Goal: Task Accomplishment & Management: Manage account settings

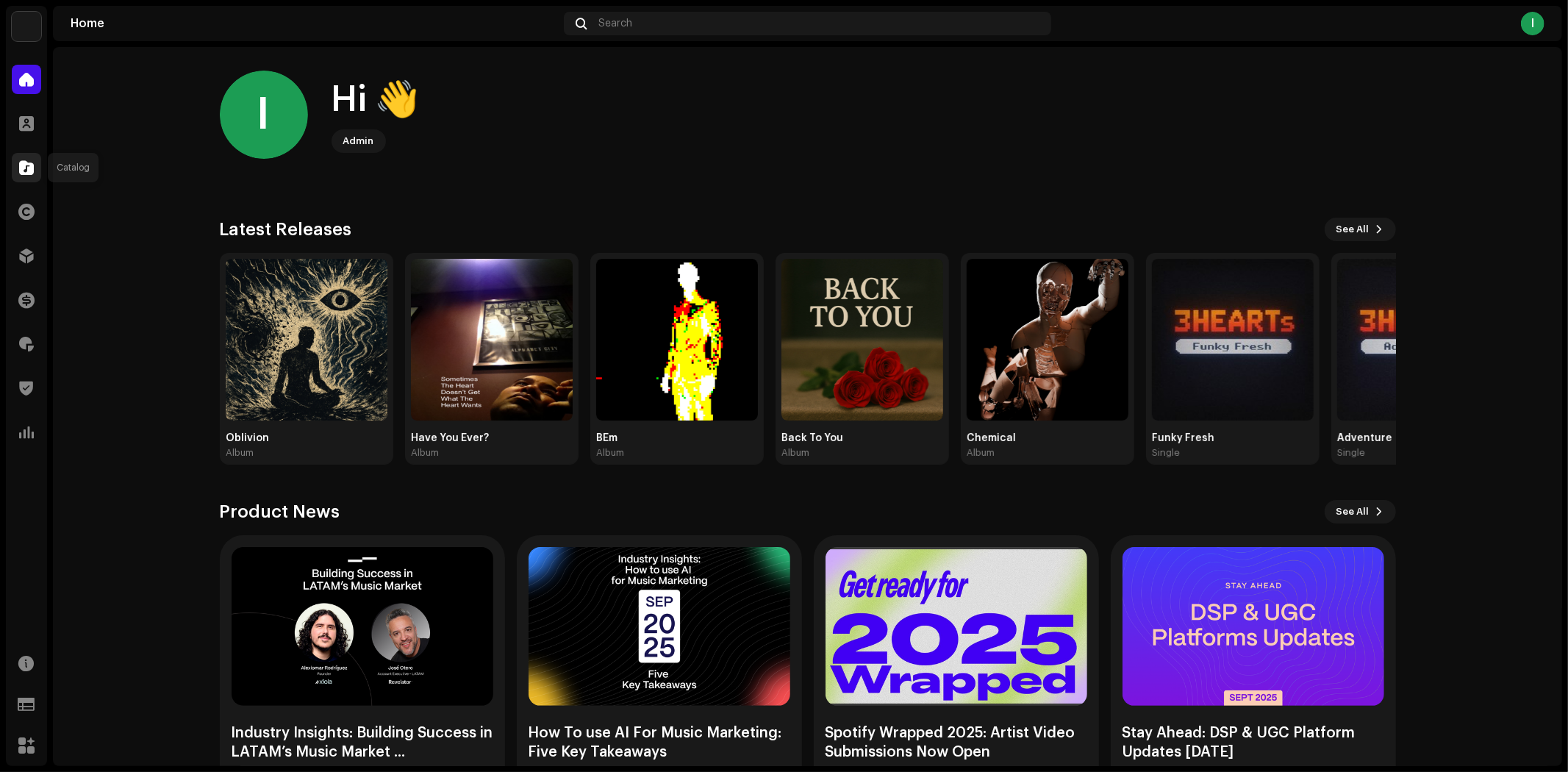
click at [34, 163] on div at bounding box center [26, 167] width 29 height 29
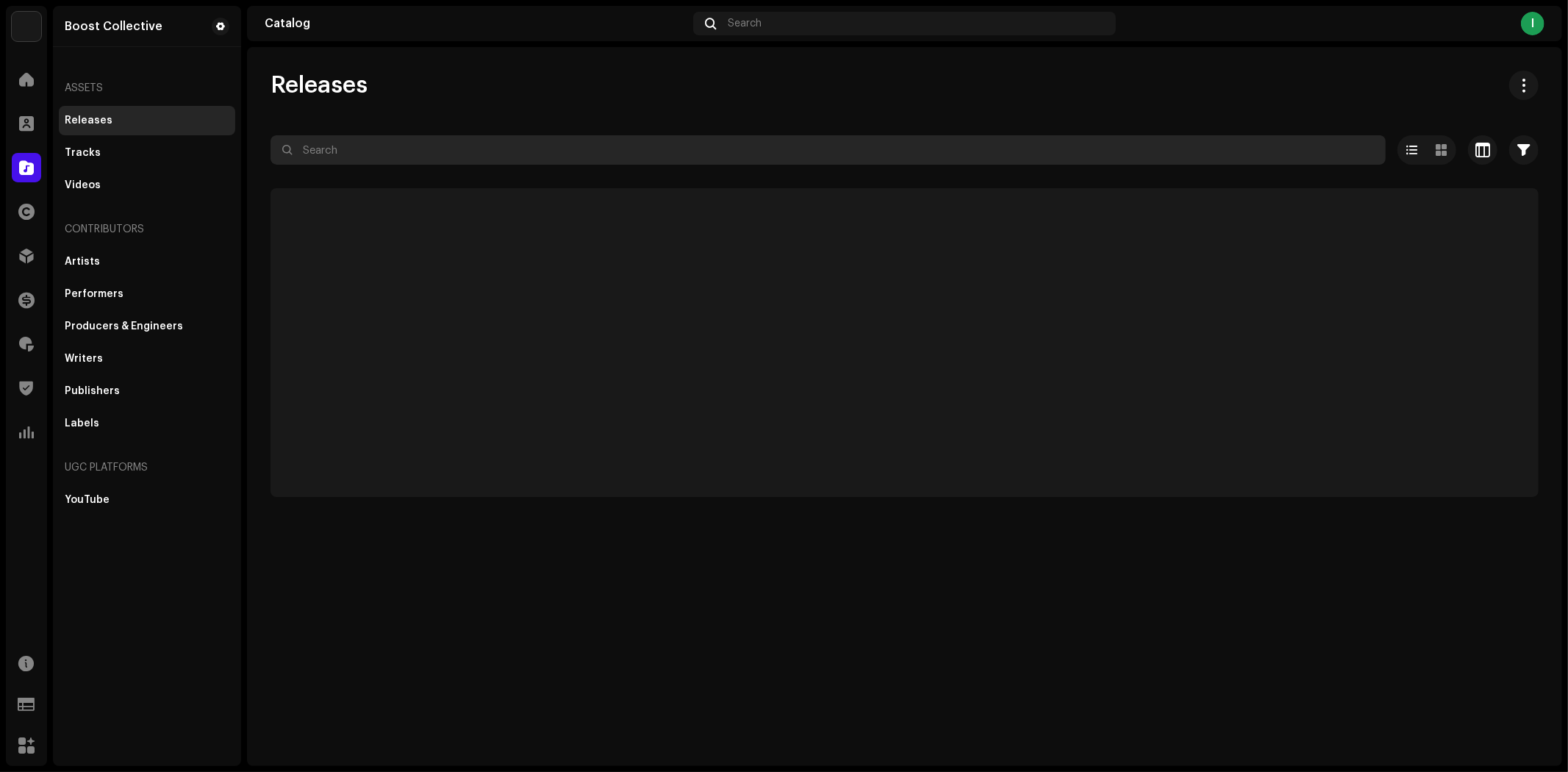
click at [449, 151] on input "text" at bounding box center [828, 150] width 1115 height 29
paste input "7316475816439"
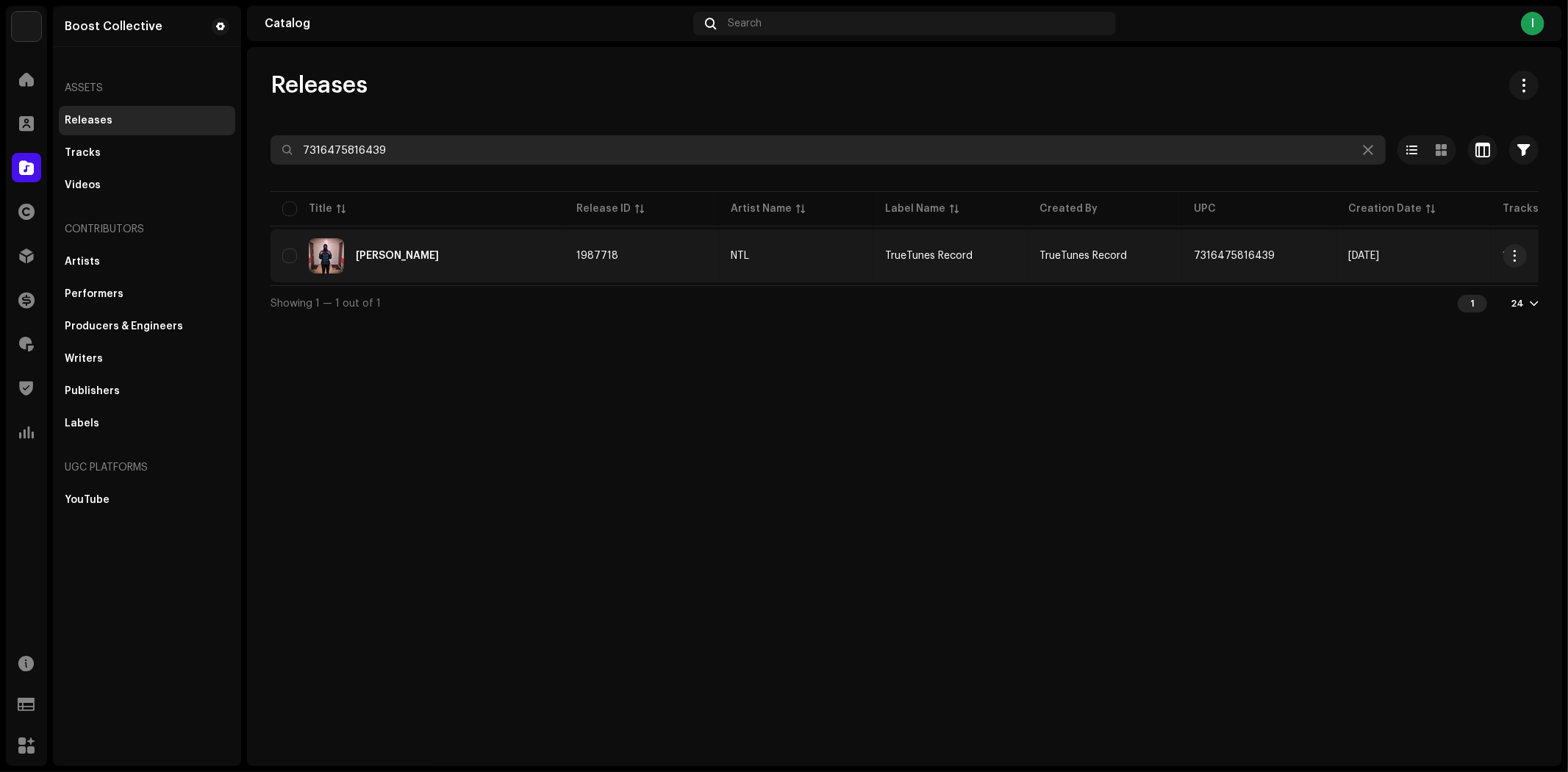
type input "7316475816439"
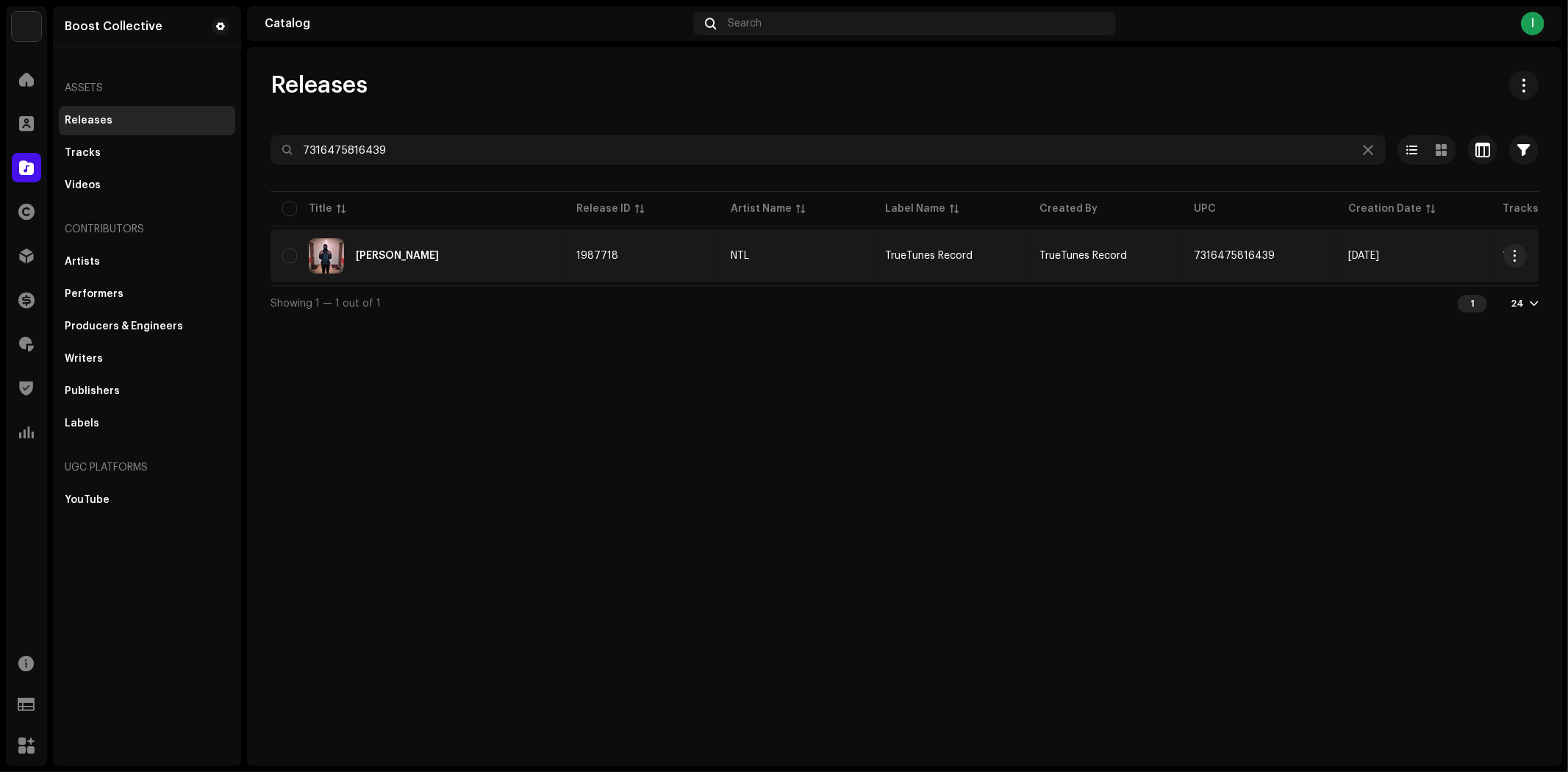
click at [483, 251] on div "[PERSON_NAME]" at bounding box center [417, 256] width 271 height 35
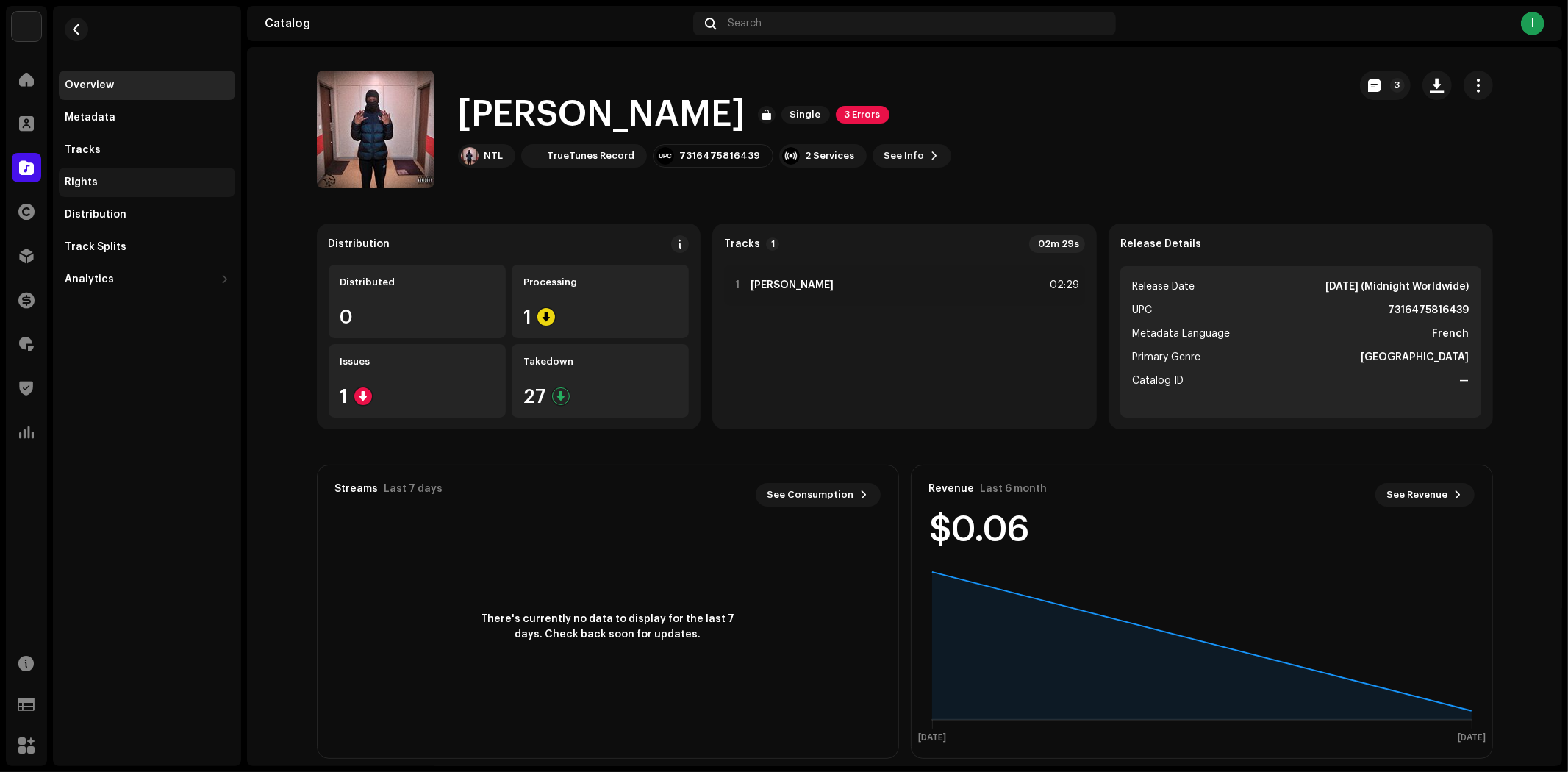
click at [160, 177] on div "Rights" at bounding box center [147, 182] width 164 height 11
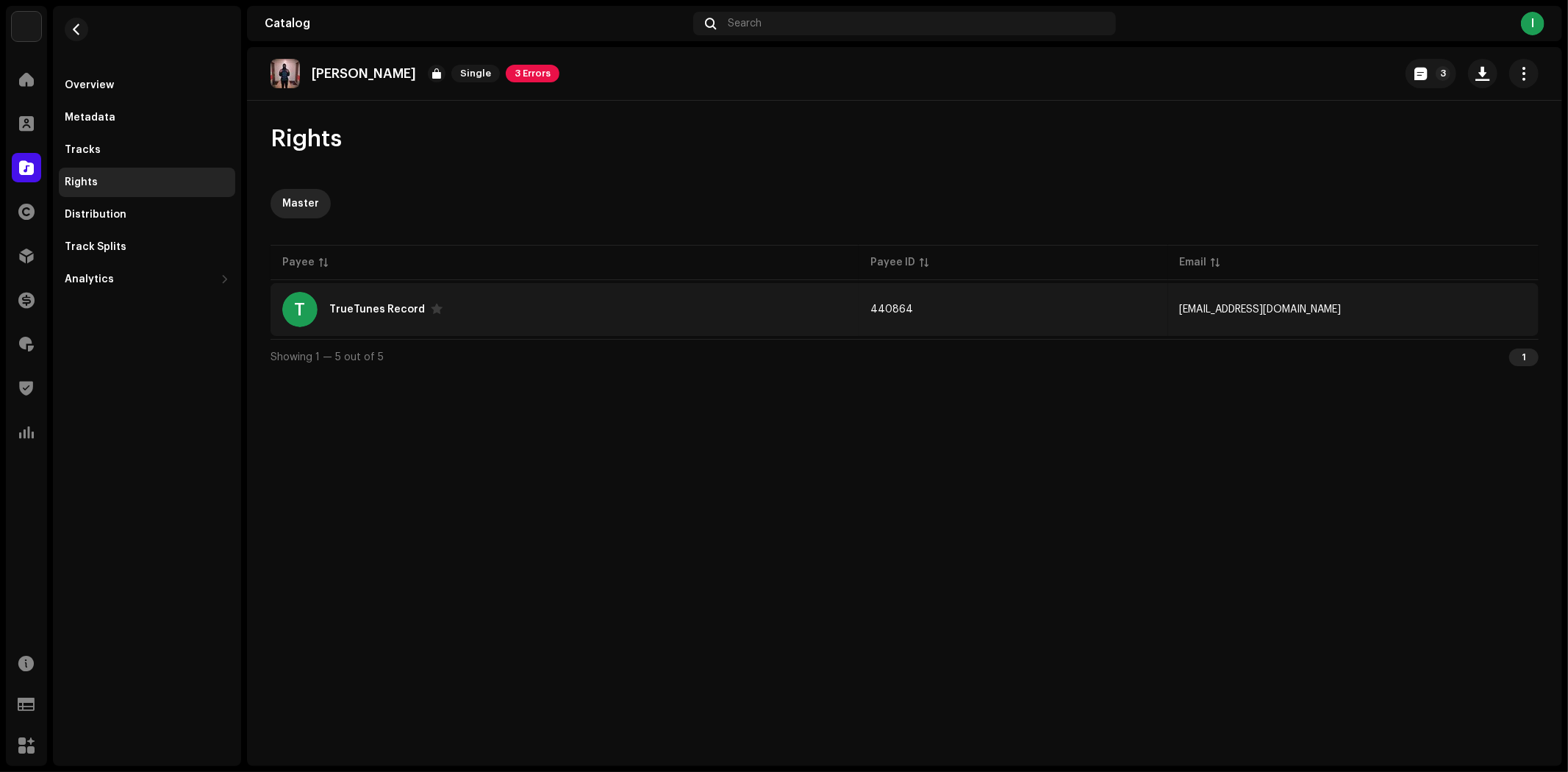
copy tr "[EMAIL_ADDRESS][DOMAIN_NAME]"
drag, startPoint x: 1356, startPoint y: 303, endPoint x: 1155, endPoint y: 295, distance: 201.2
click at [1155, 295] on tr "T TrueTunes Record 440864 Truetunesrecord@gmail.com" at bounding box center [904, 309] width 1268 height 53
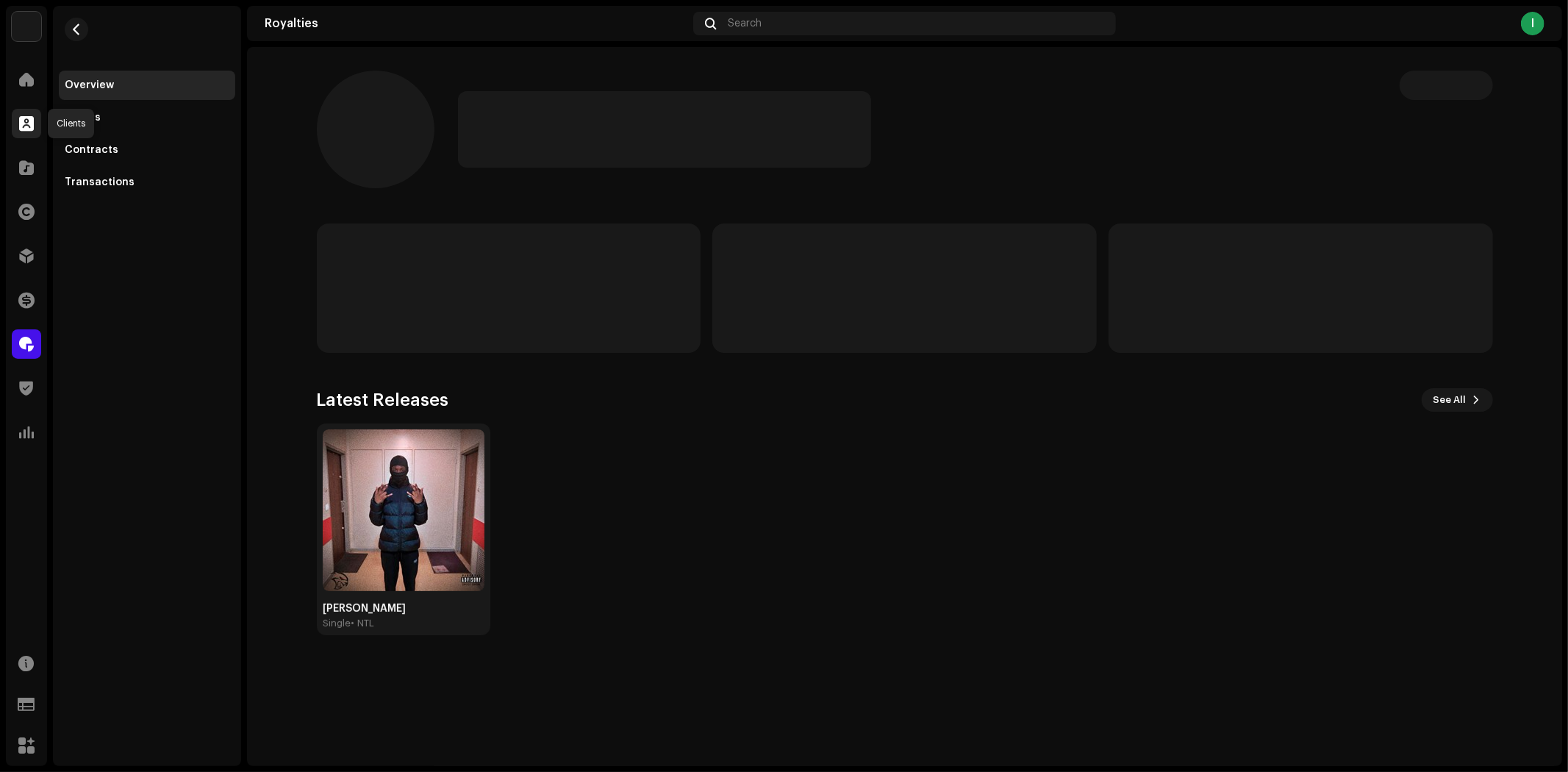
click at [31, 125] on span at bounding box center [26, 123] width 15 height 11
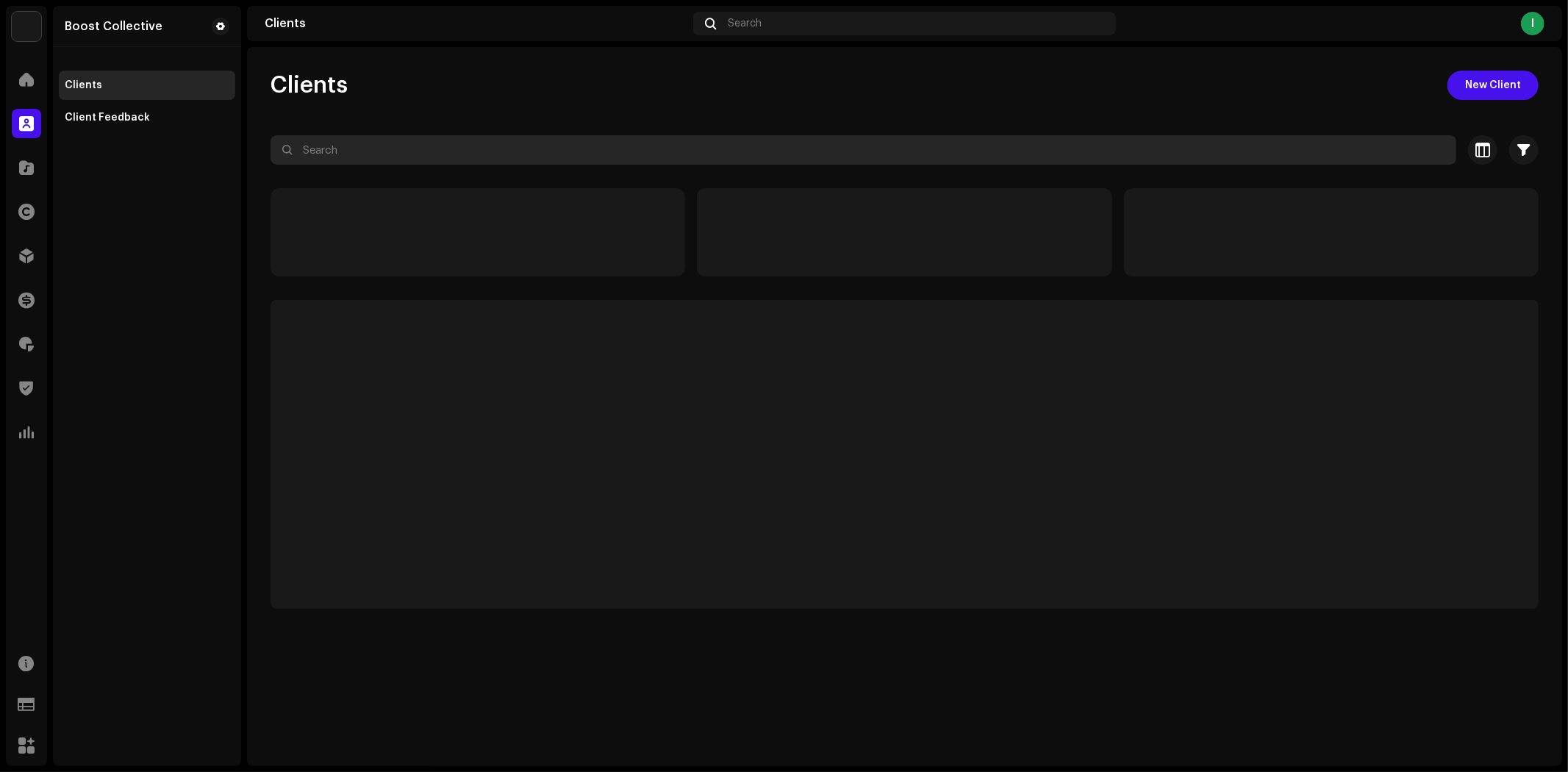
click at [453, 159] on input "text" at bounding box center [863, 150] width 1186 height 29
paste input "[EMAIL_ADDRESS][DOMAIN_NAME]"
click at [328, 147] on input "[EMAIL_ADDRESS][DOMAIN_NAME]" at bounding box center [863, 150] width 1186 height 29
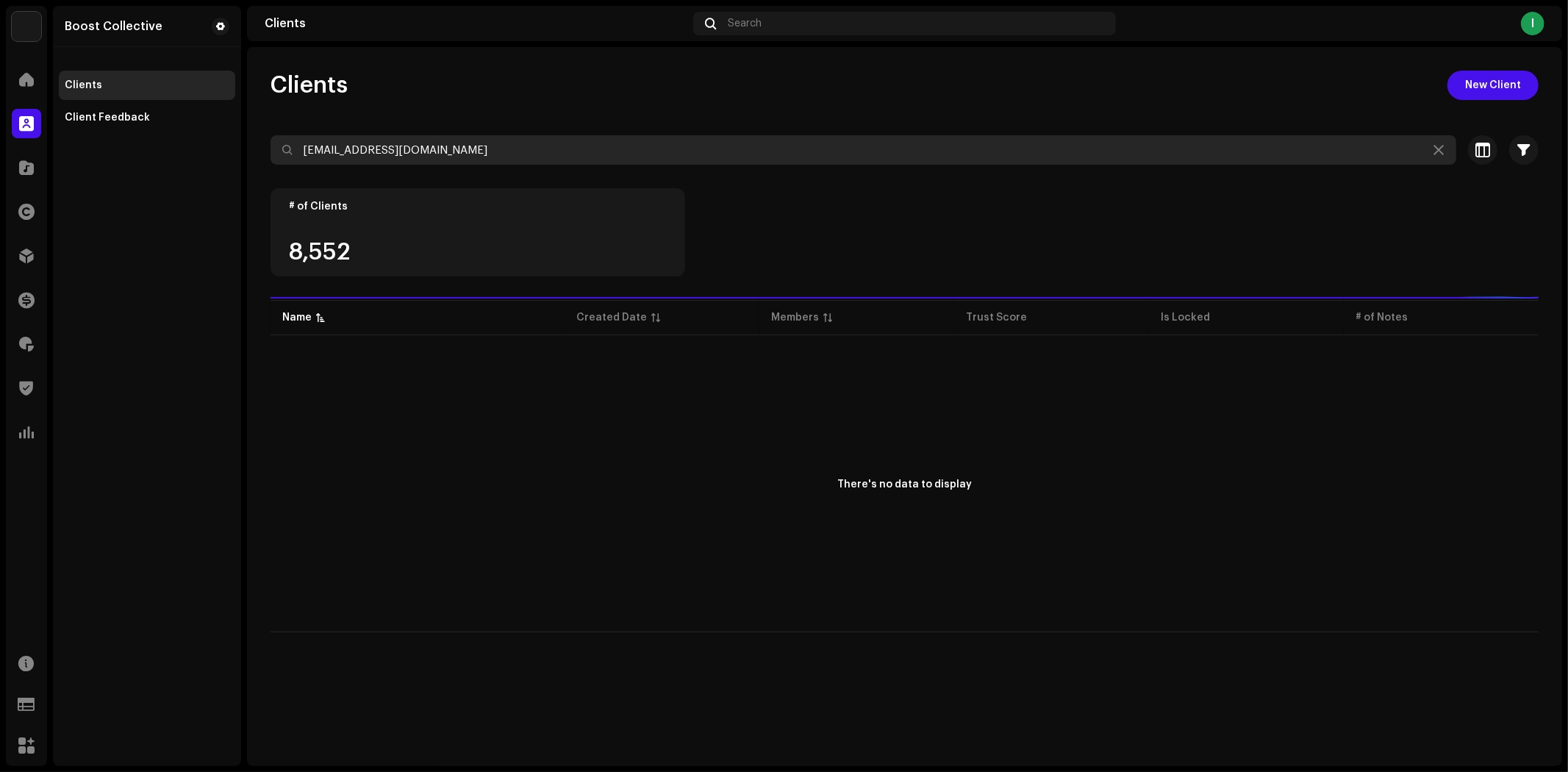
click at [551, 148] on input "[EMAIL_ADDRESS][DOMAIN_NAME]" at bounding box center [863, 150] width 1186 height 29
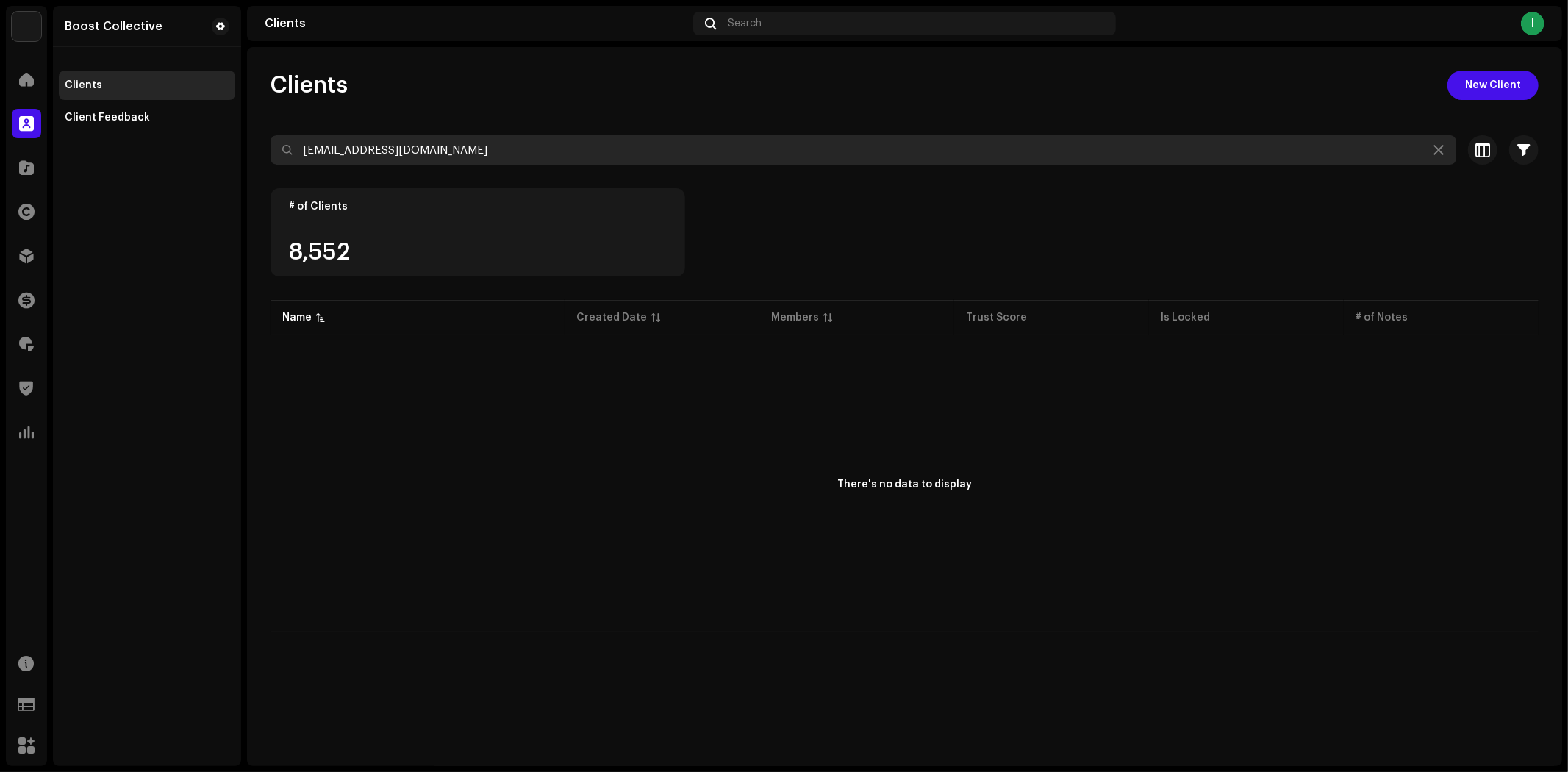
drag, startPoint x: 547, startPoint y: 149, endPoint x: 177, endPoint y: 133, distance: 370.3
click at [177, 133] on div "Boost Collective Home Clients Catalog Rights Distribution Finance Royalties Tru…" at bounding box center [784, 386] width 1568 height 772
type input "[EMAIL_ADDRESS][DOMAIN_NAME]"
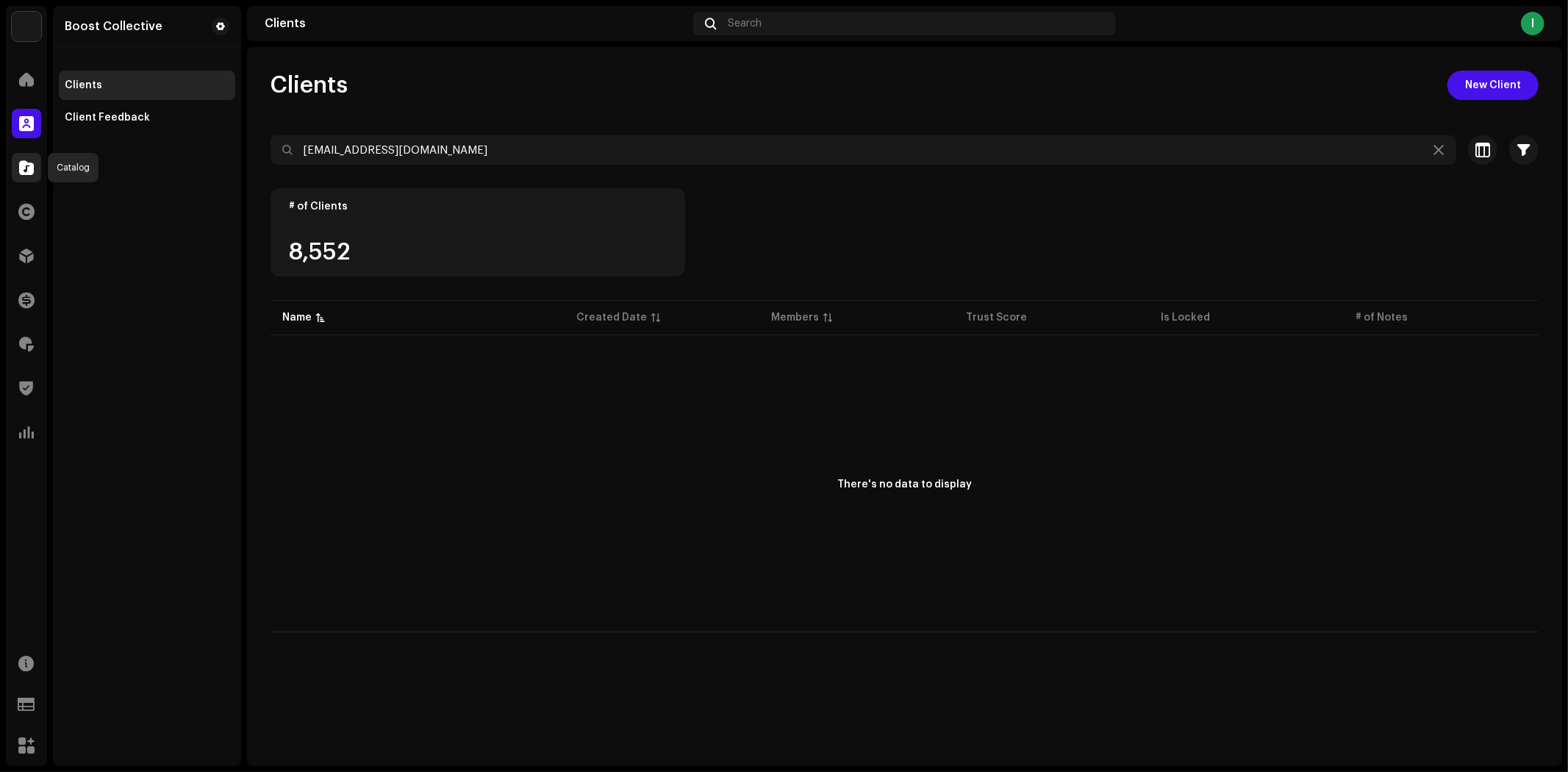
click at [25, 169] on span at bounding box center [26, 167] width 15 height 11
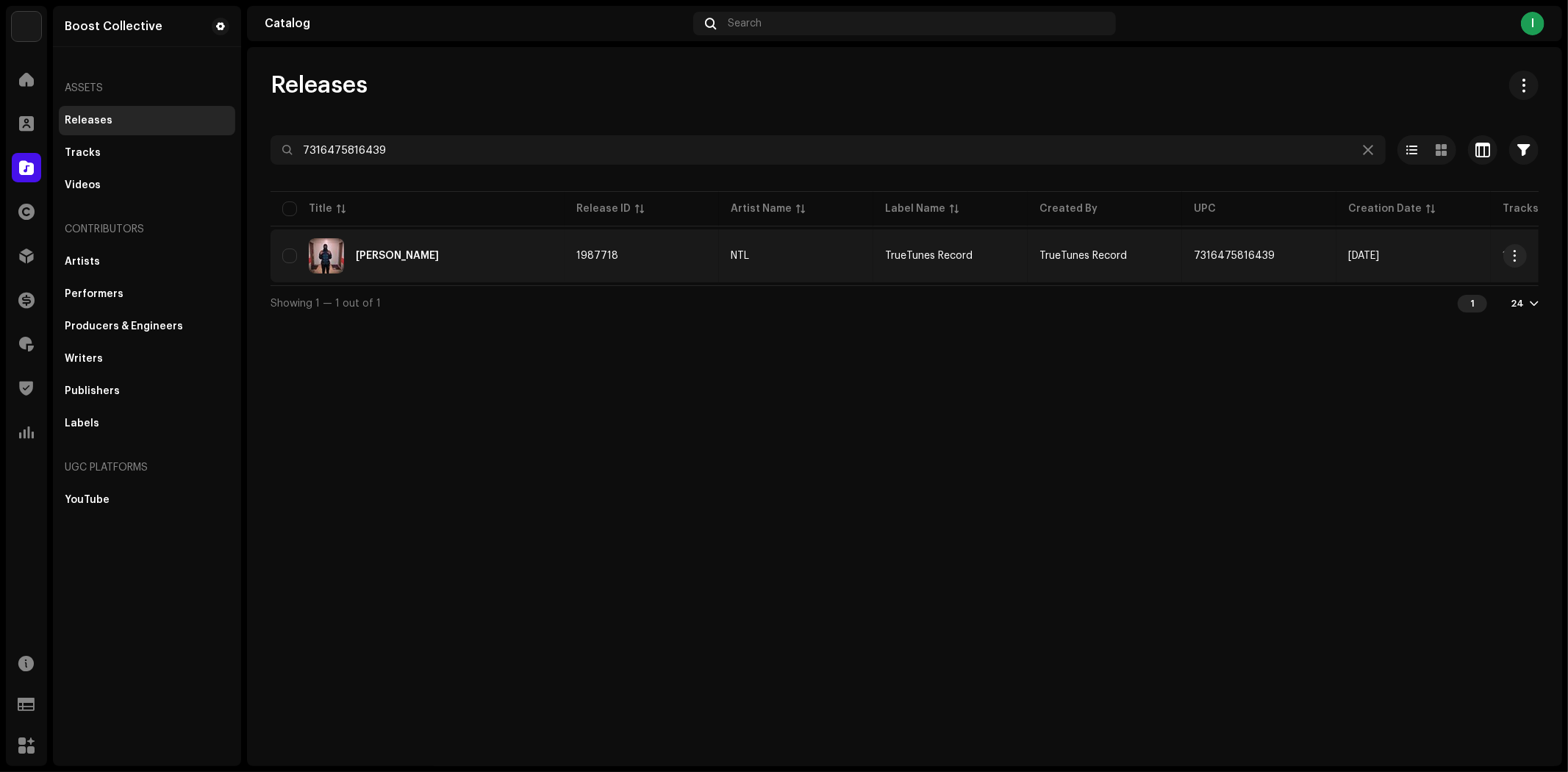
click at [1154, 254] on td "TrueTunes Record" at bounding box center [1105, 255] width 154 height 53
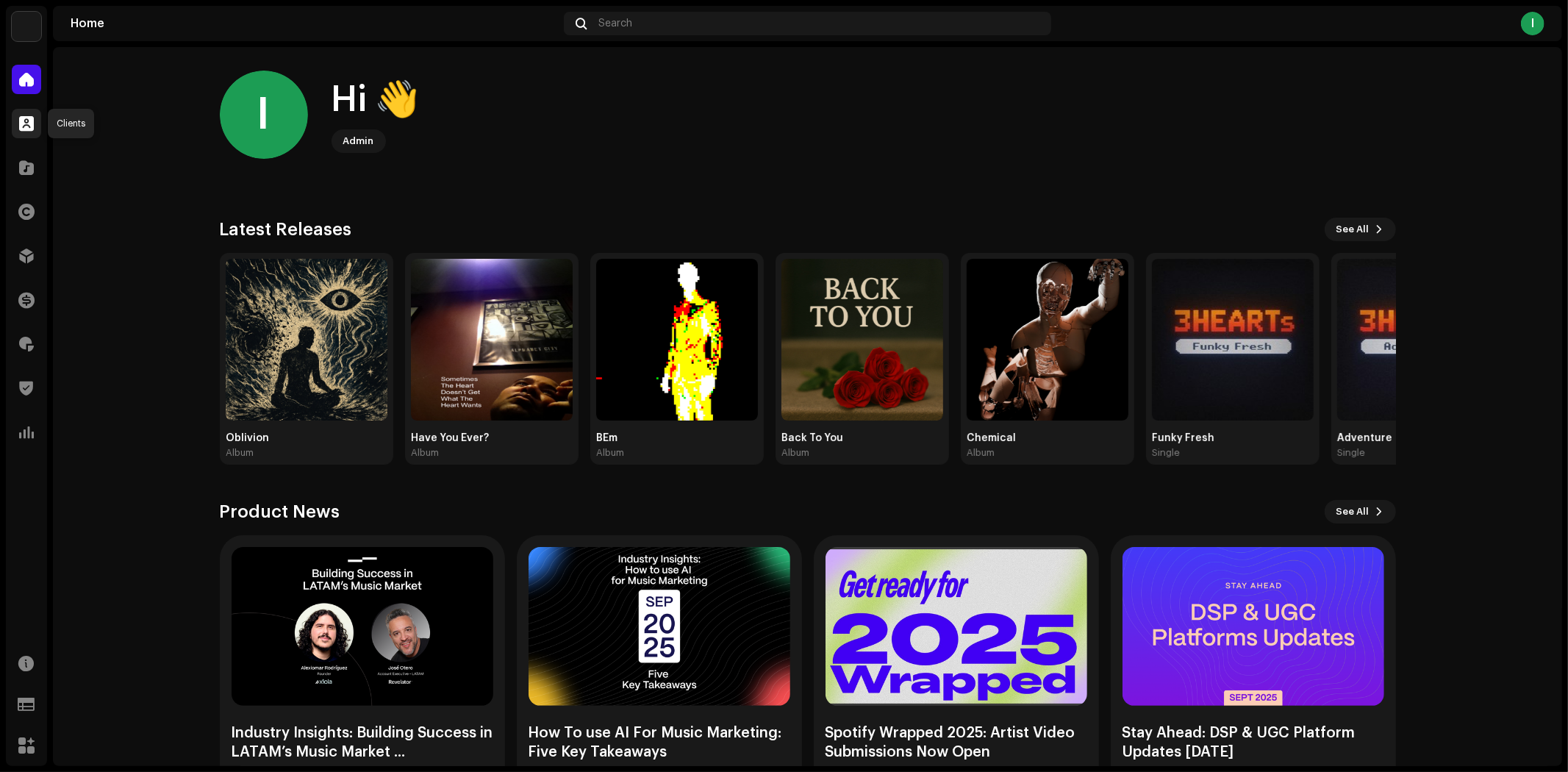
click at [20, 128] on span at bounding box center [26, 123] width 15 height 11
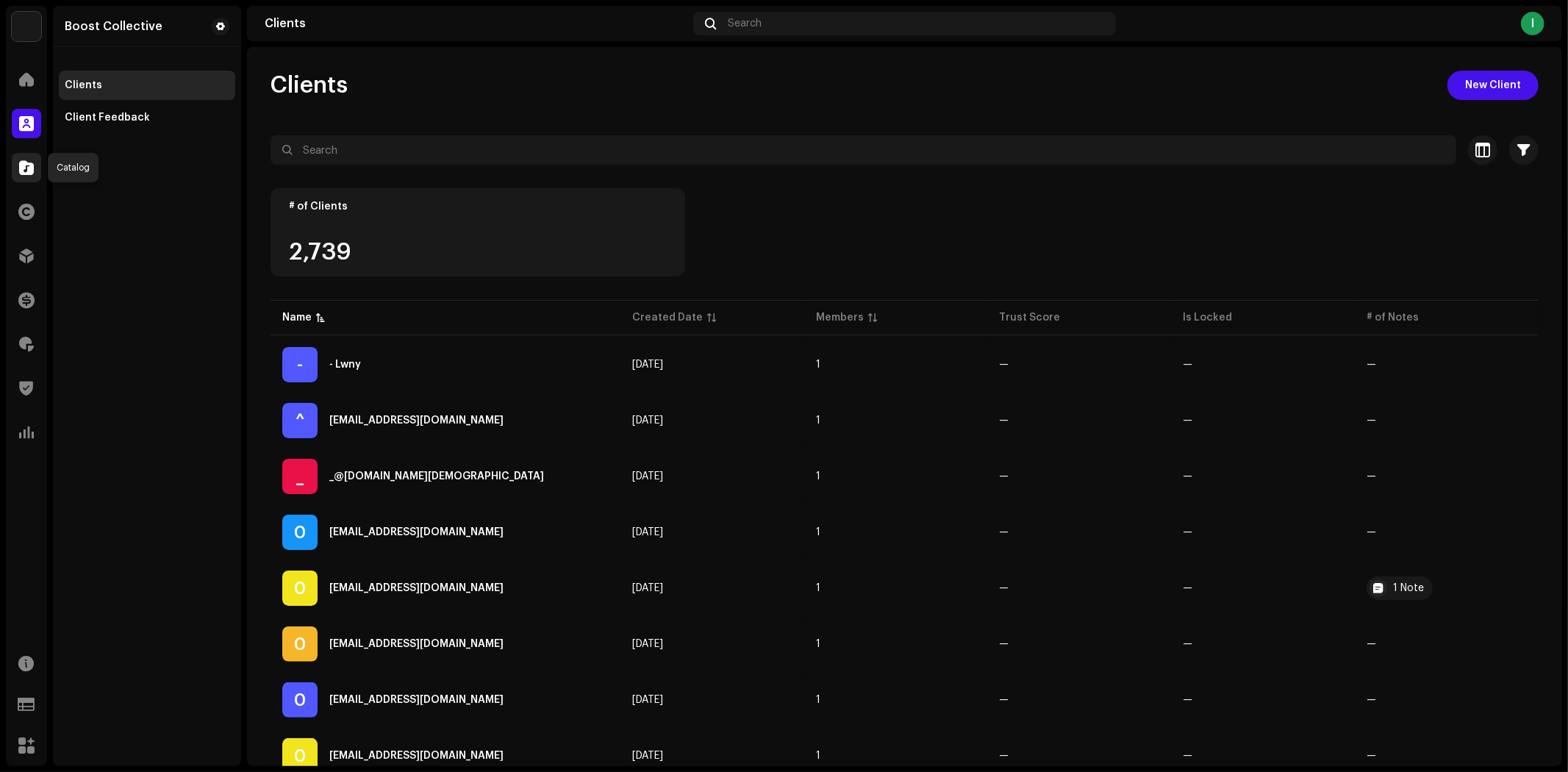
click at [25, 165] on span at bounding box center [26, 167] width 15 height 11
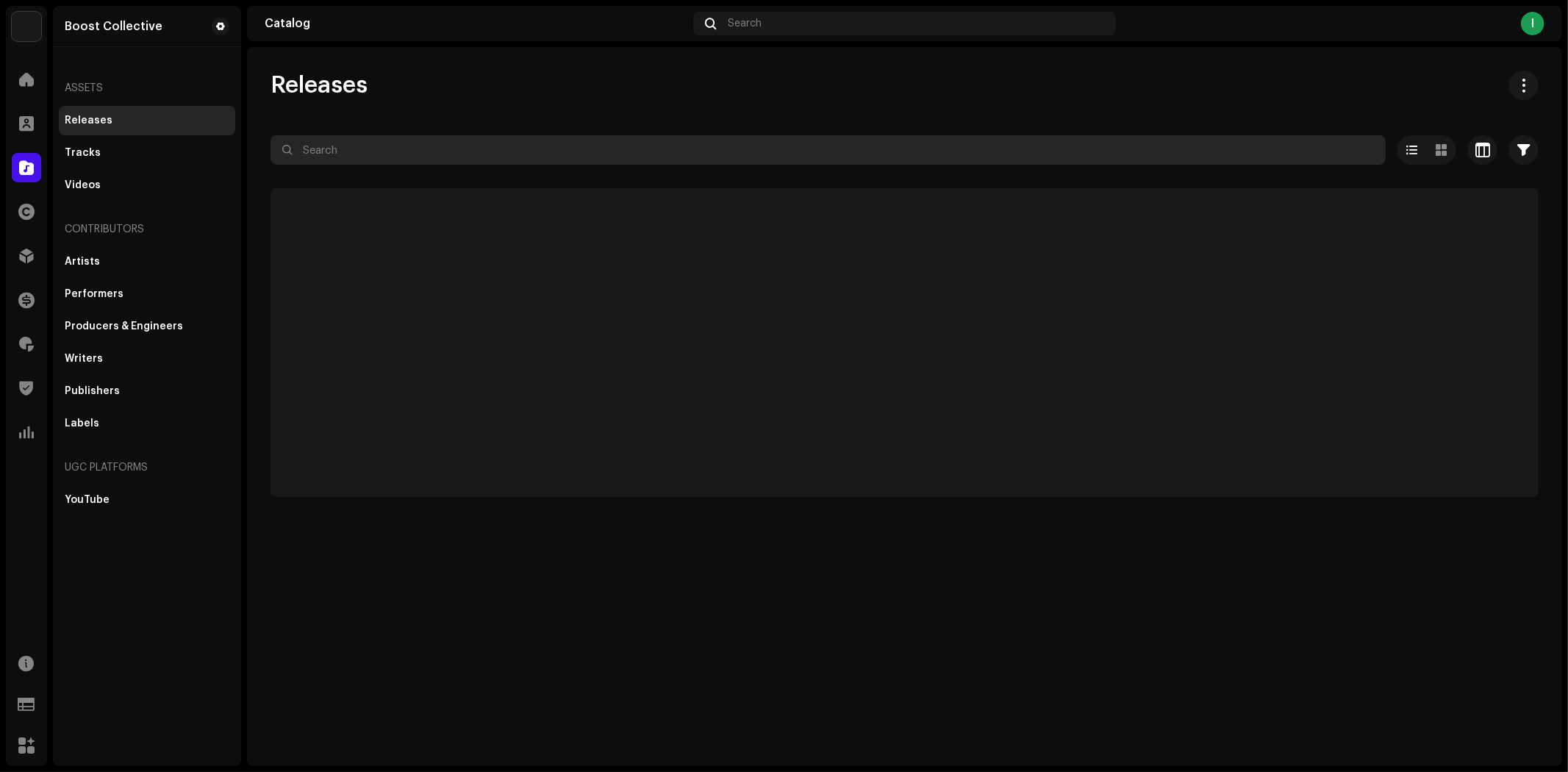
click at [408, 142] on input "text" at bounding box center [828, 150] width 1115 height 29
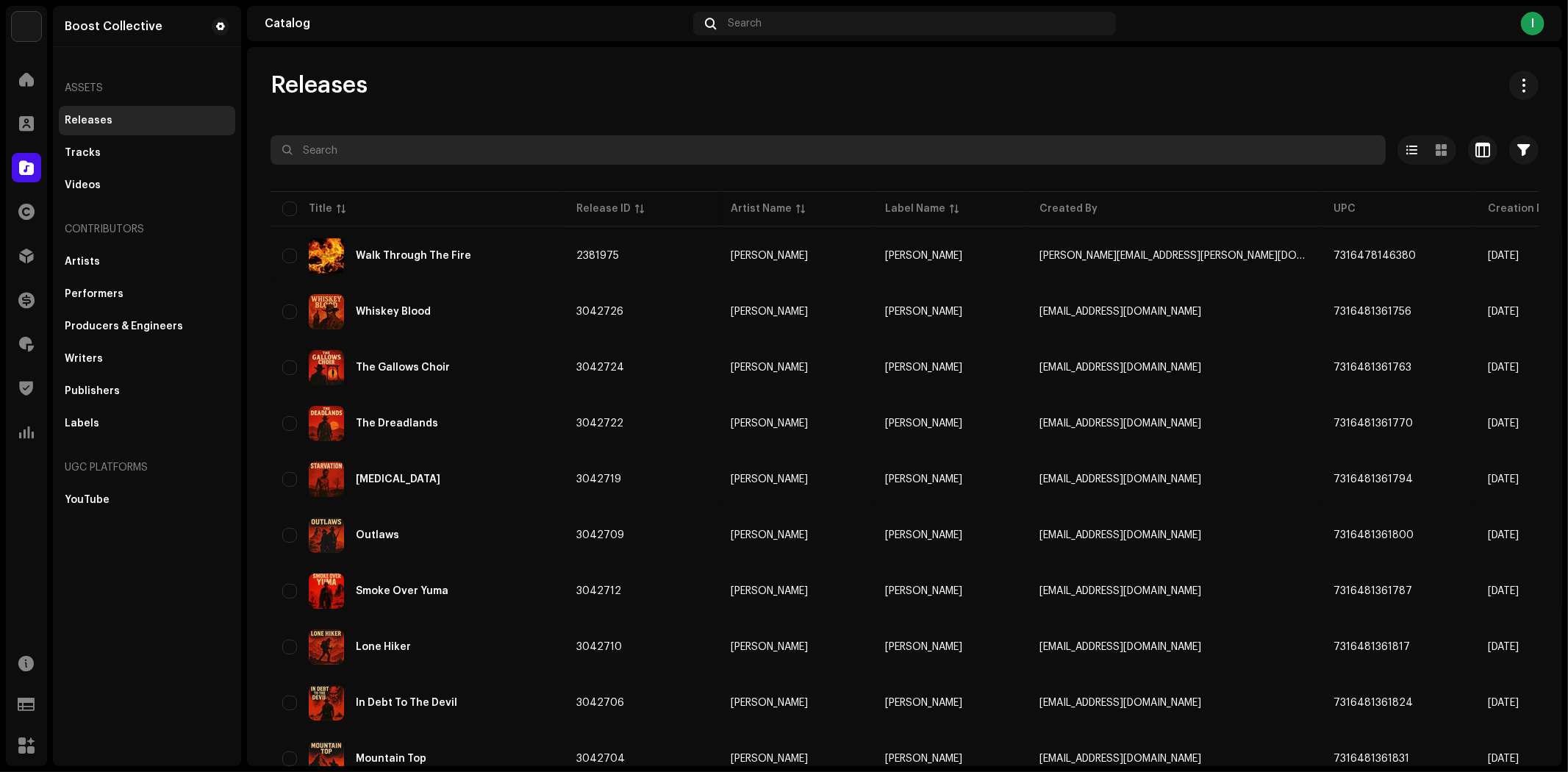
paste input "7316475816439"
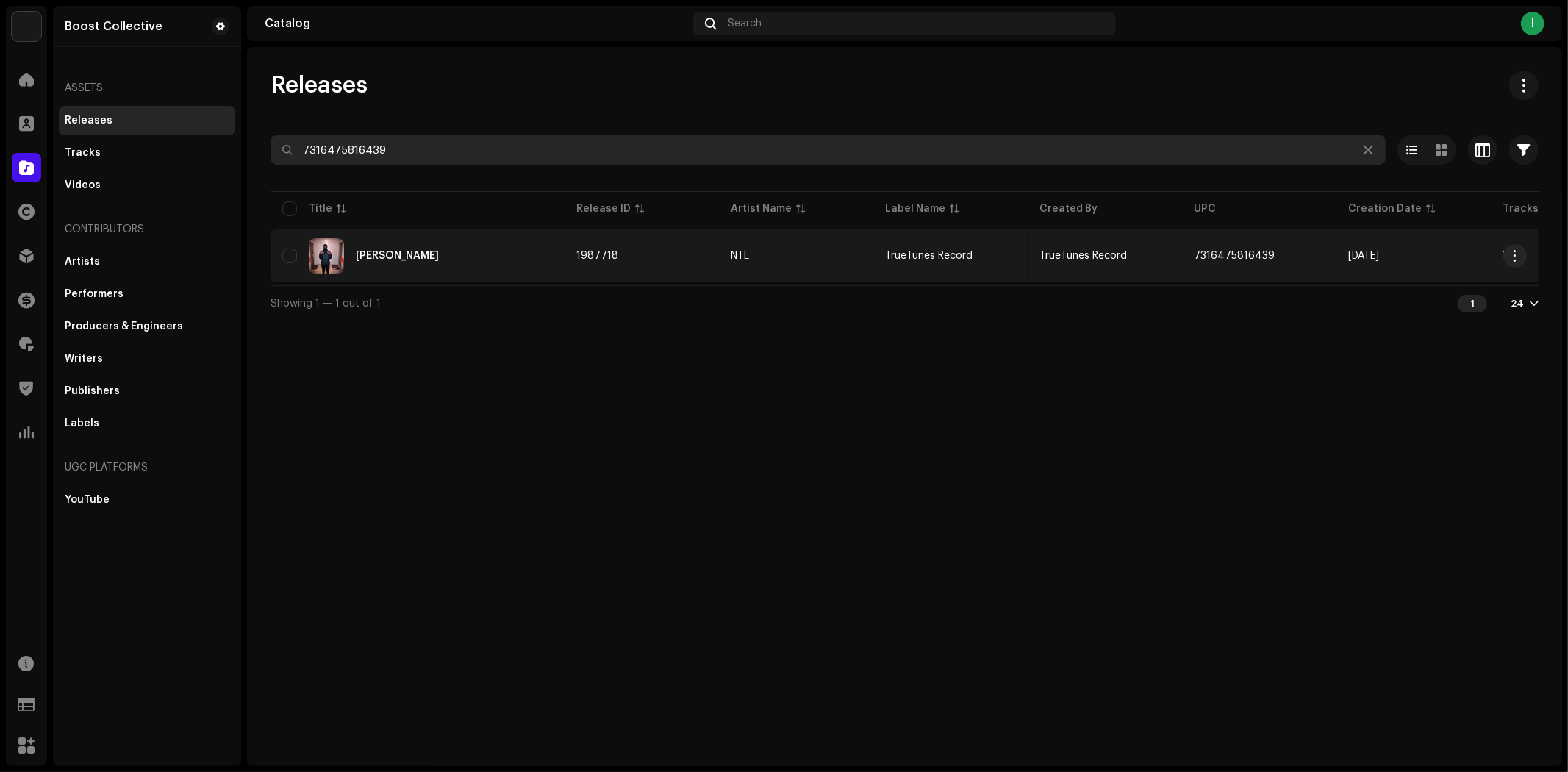
type input "7316475816439"
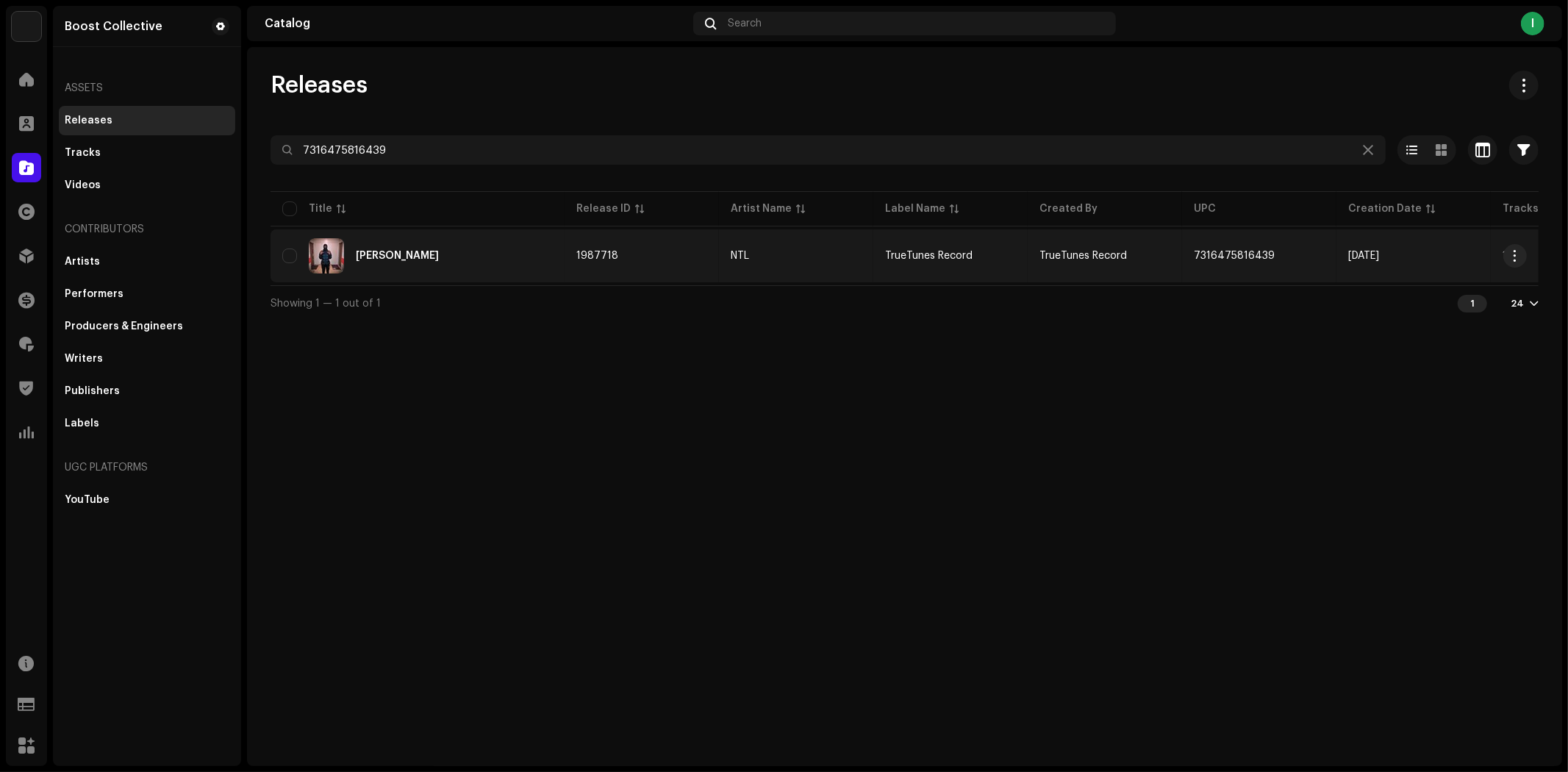
click at [505, 242] on div "[PERSON_NAME]" at bounding box center [417, 256] width 271 height 35
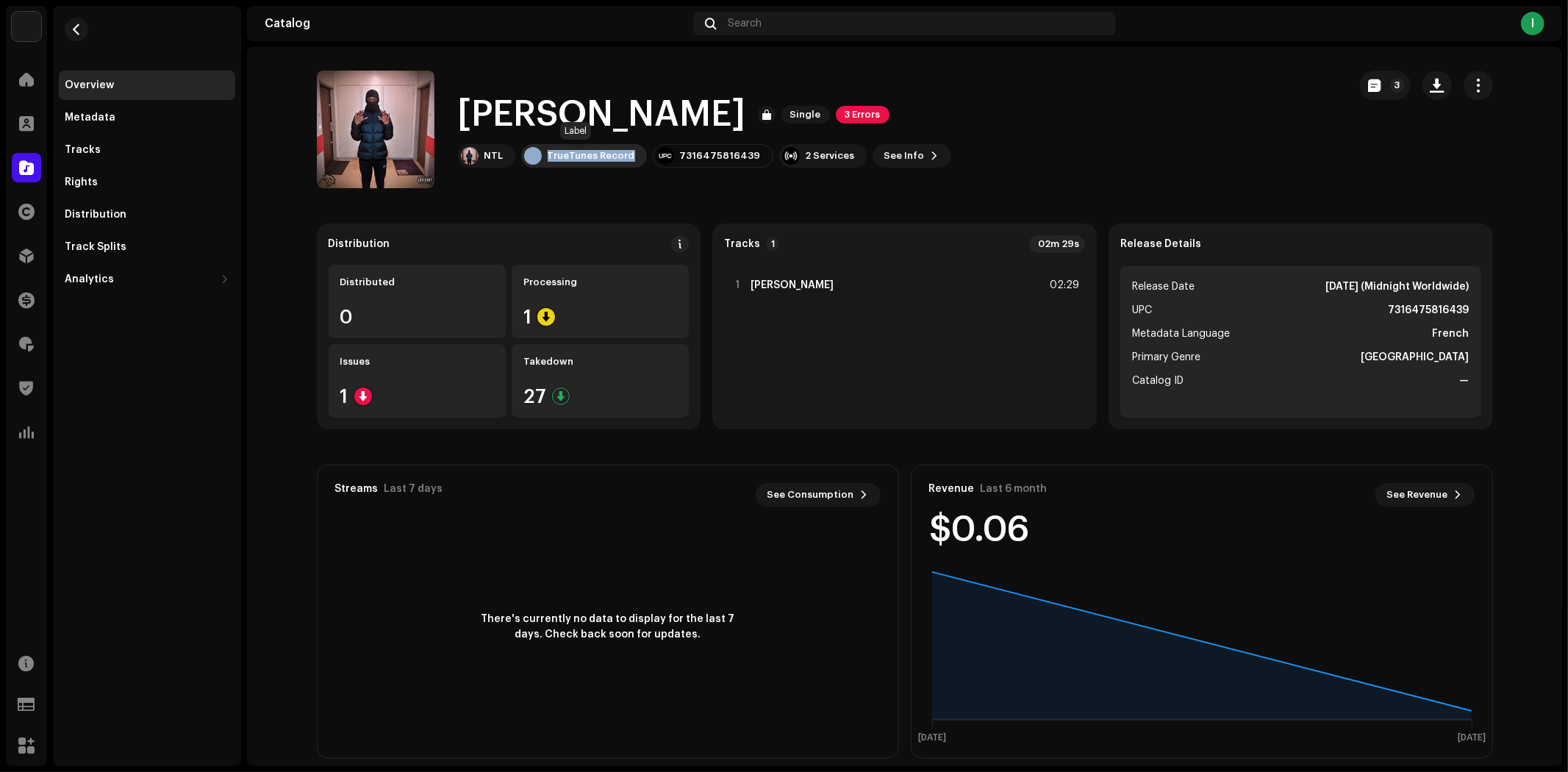
copy div "TrueTunes Record"
drag, startPoint x: 626, startPoint y: 157, endPoint x: 527, endPoint y: 157, distance: 99.0
click at [527, 157] on div "TrueTunes Record" at bounding box center [584, 155] width 125 height 24
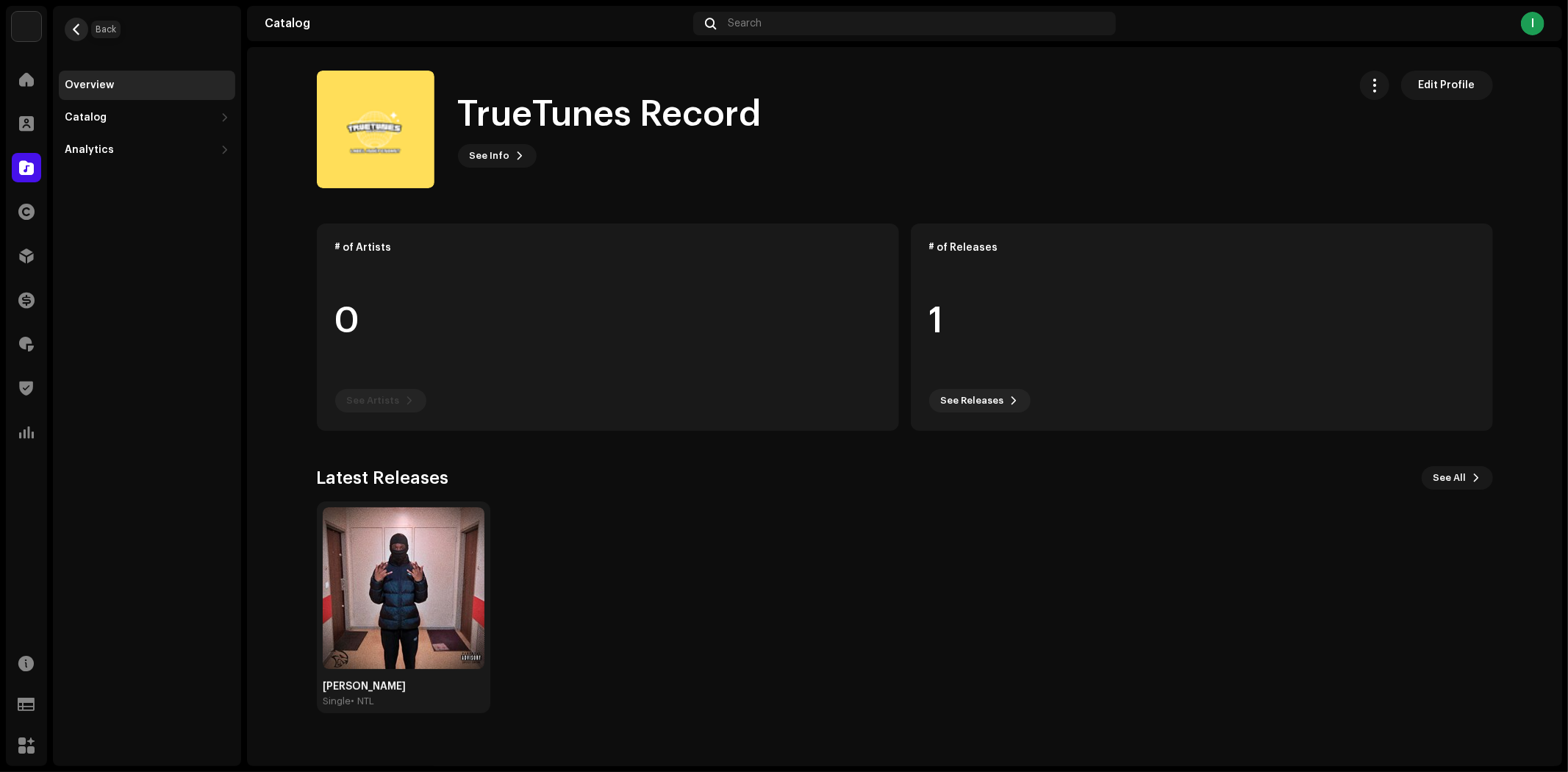
click at [79, 24] on span "button" at bounding box center [76, 29] width 11 height 11
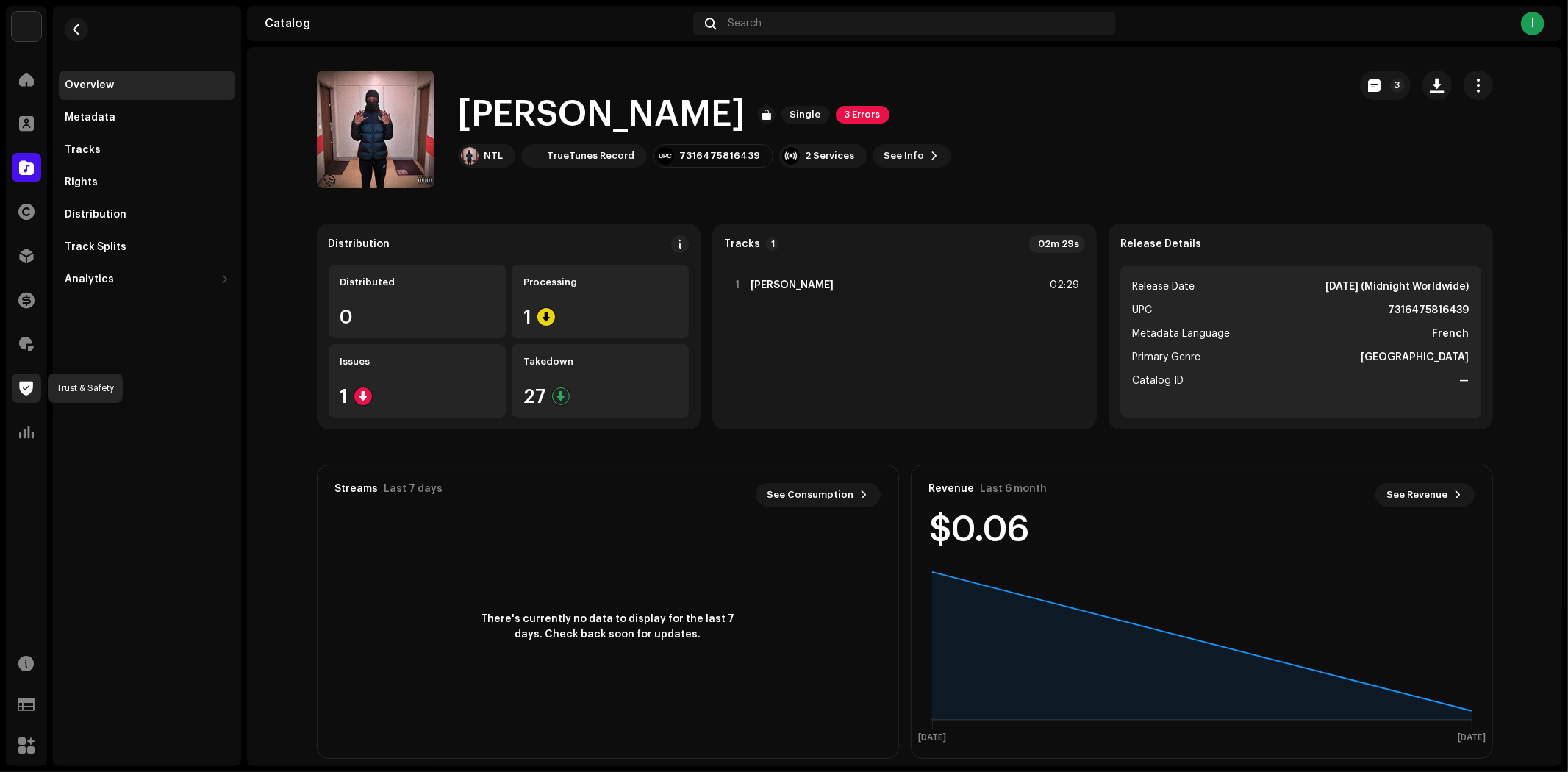
click at [22, 384] on span at bounding box center [27, 388] width 14 height 11
click at [24, 349] on span at bounding box center [26, 343] width 15 height 11
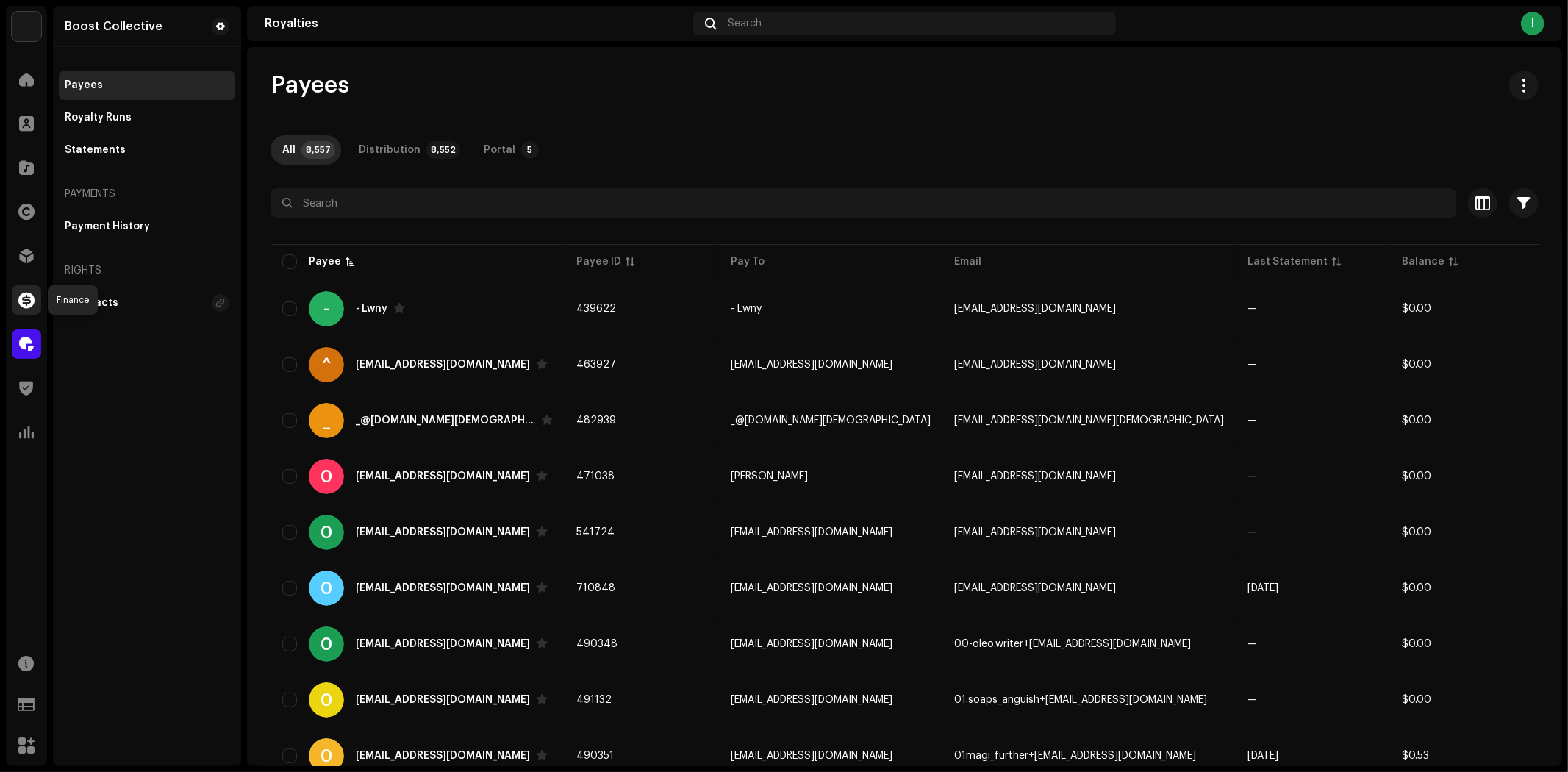
click at [24, 294] on span at bounding box center [26, 300] width 16 height 11
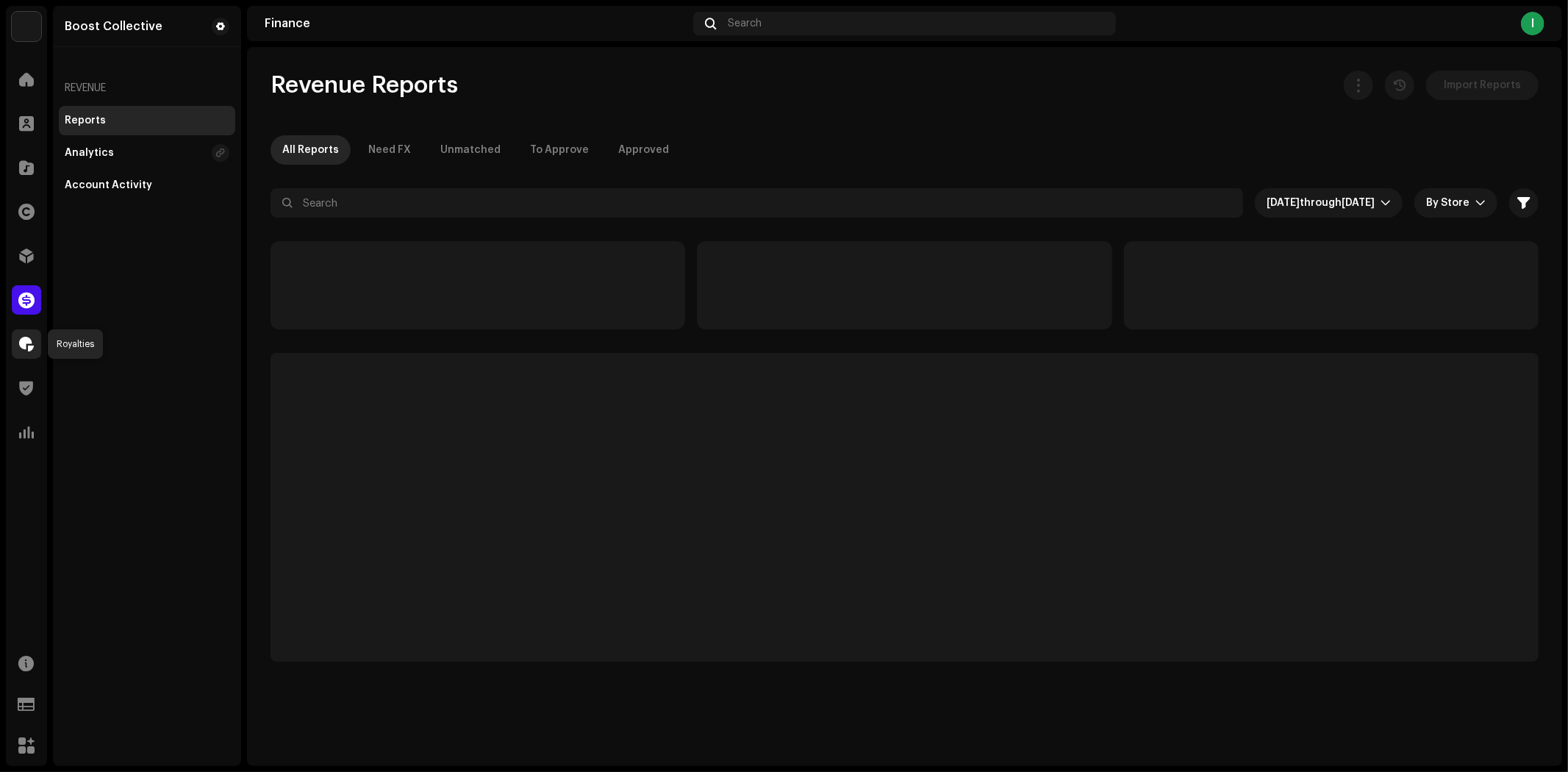
click at [29, 350] on span at bounding box center [26, 343] width 15 height 11
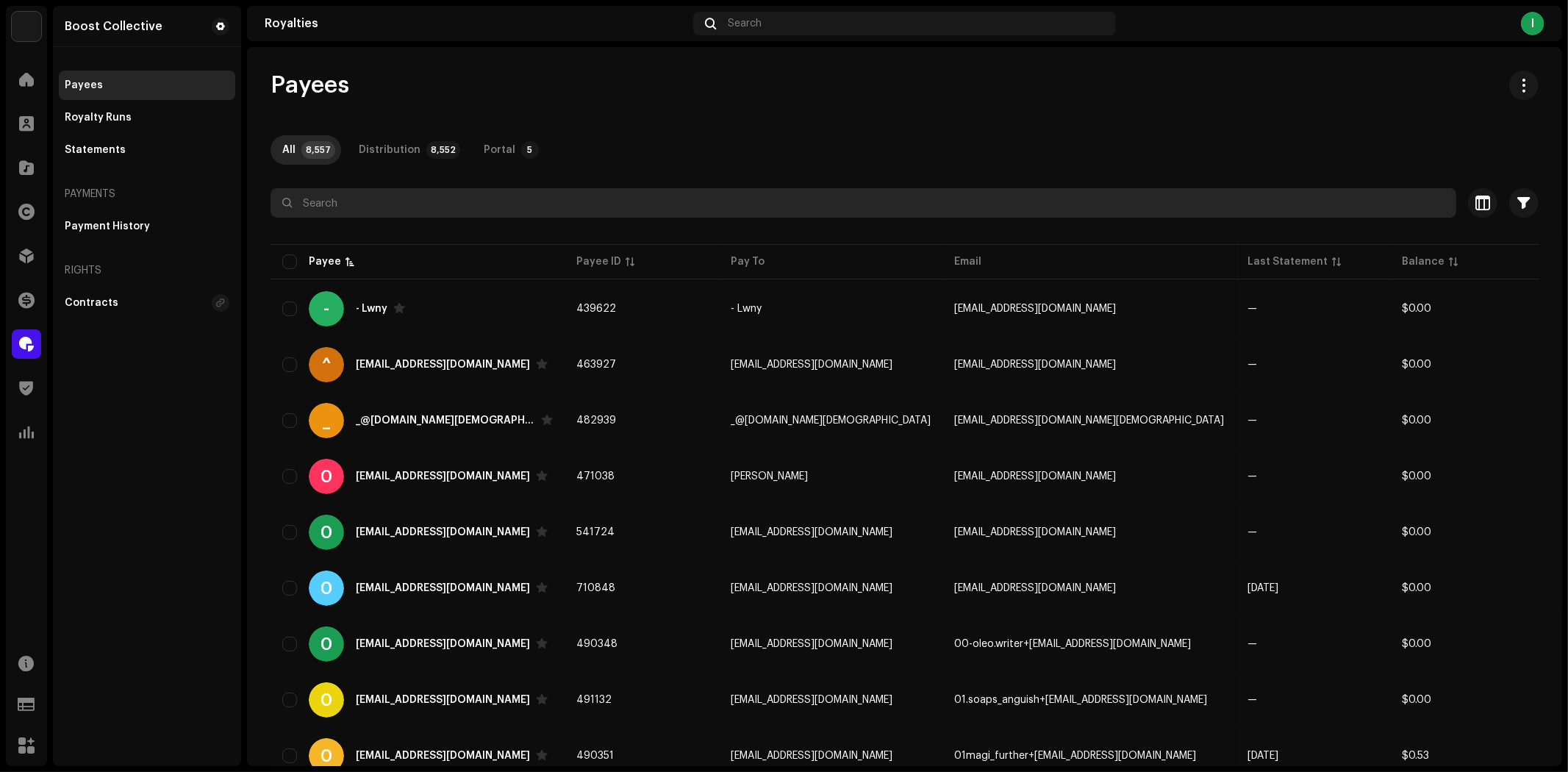
click at [538, 207] on input "text" at bounding box center [863, 203] width 1186 height 29
click at [525, 203] on input "text" at bounding box center [863, 203] width 1186 height 29
paste input "TrueTunes Record"
type input "TrueTunes Record"
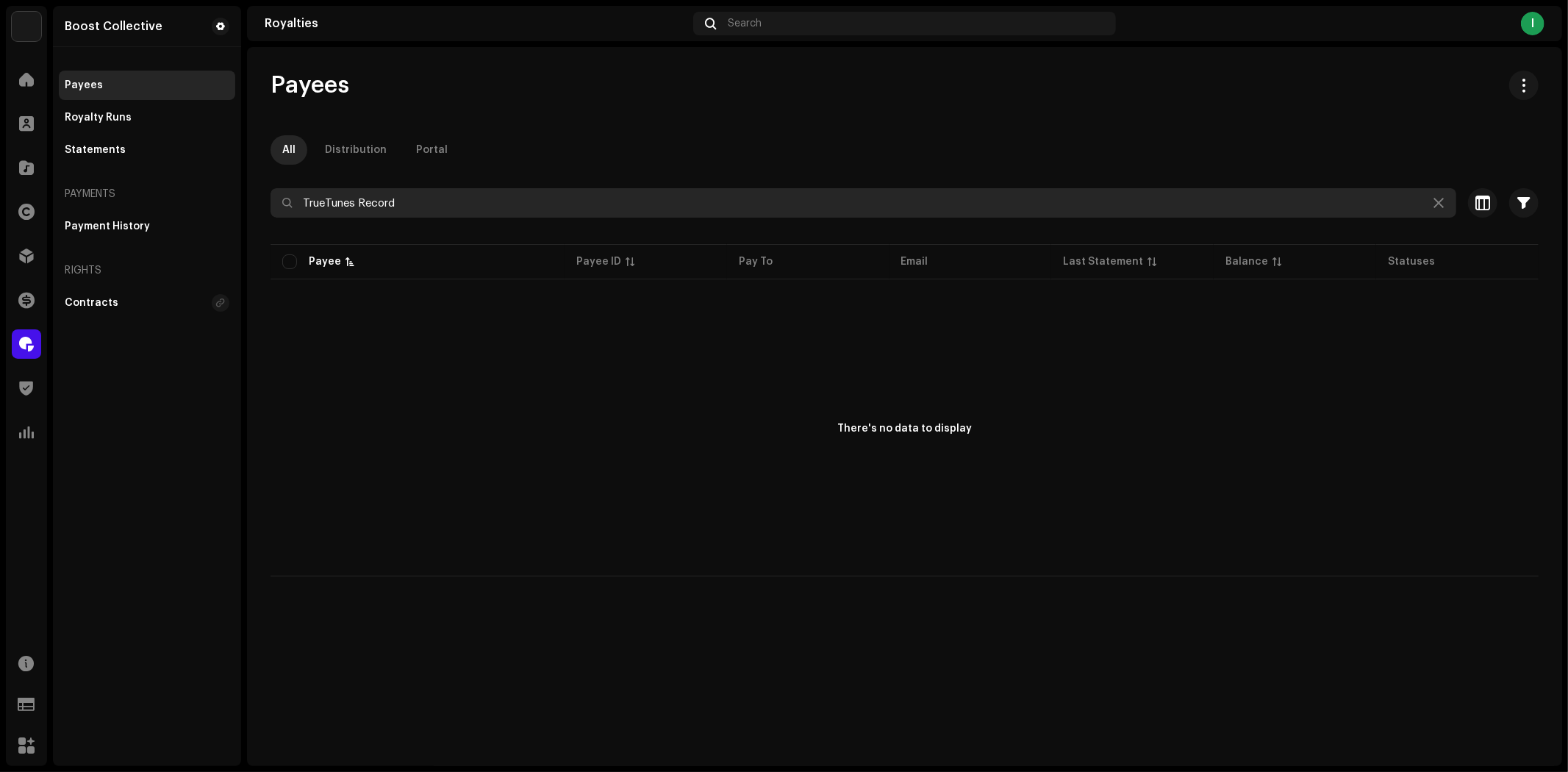
drag, startPoint x: 462, startPoint y: 201, endPoint x: 164, endPoint y: 187, distance: 298.3
click at [164, 187] on div "Boost Collective Home Clients Catalog Rights Distribution Finance Royalties Tru…" at bounding box center [784, 386] width 1568 height 772
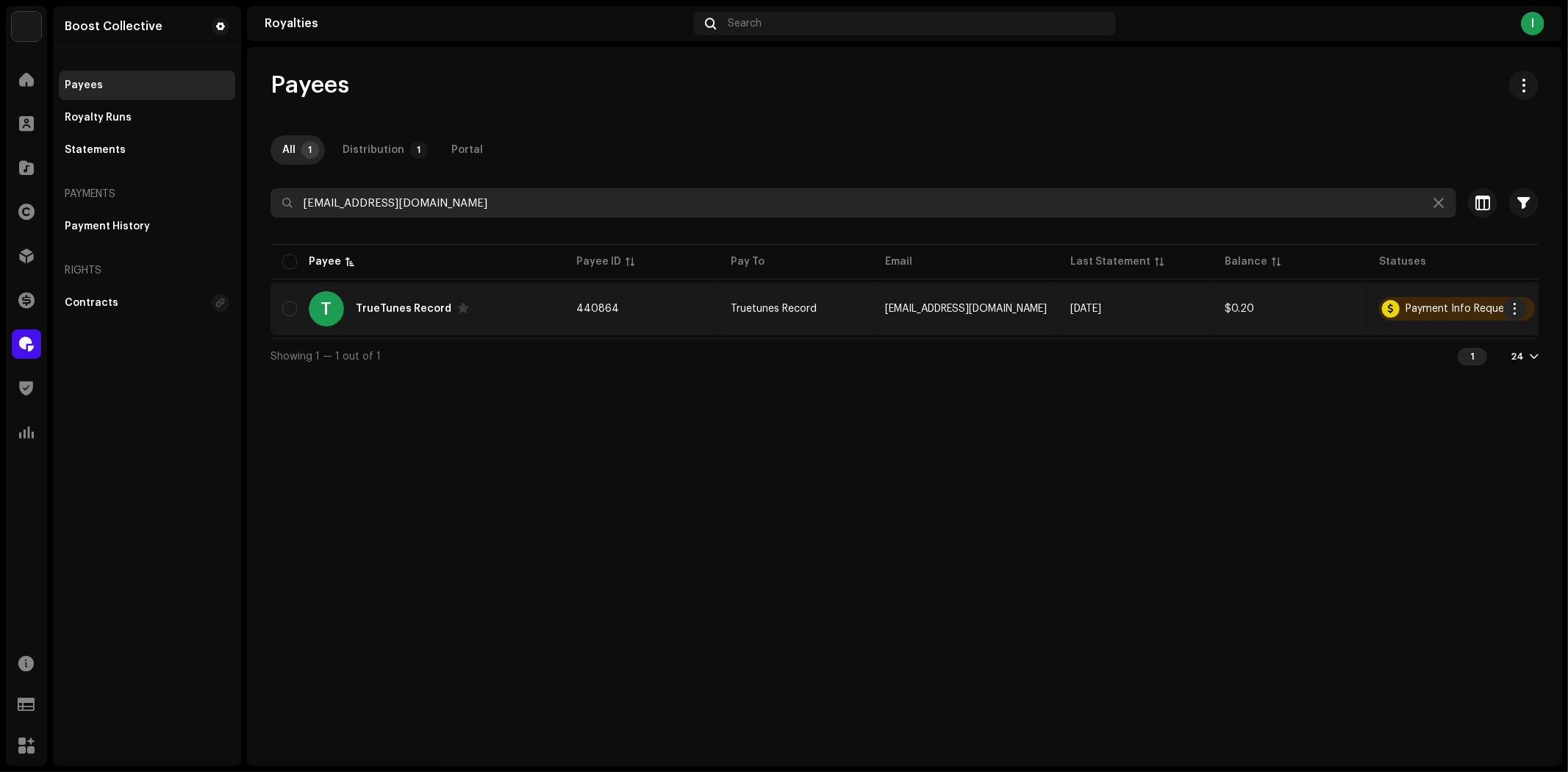
type input "[EMAIL_ADDRESS][DOMAIN_NAME]"
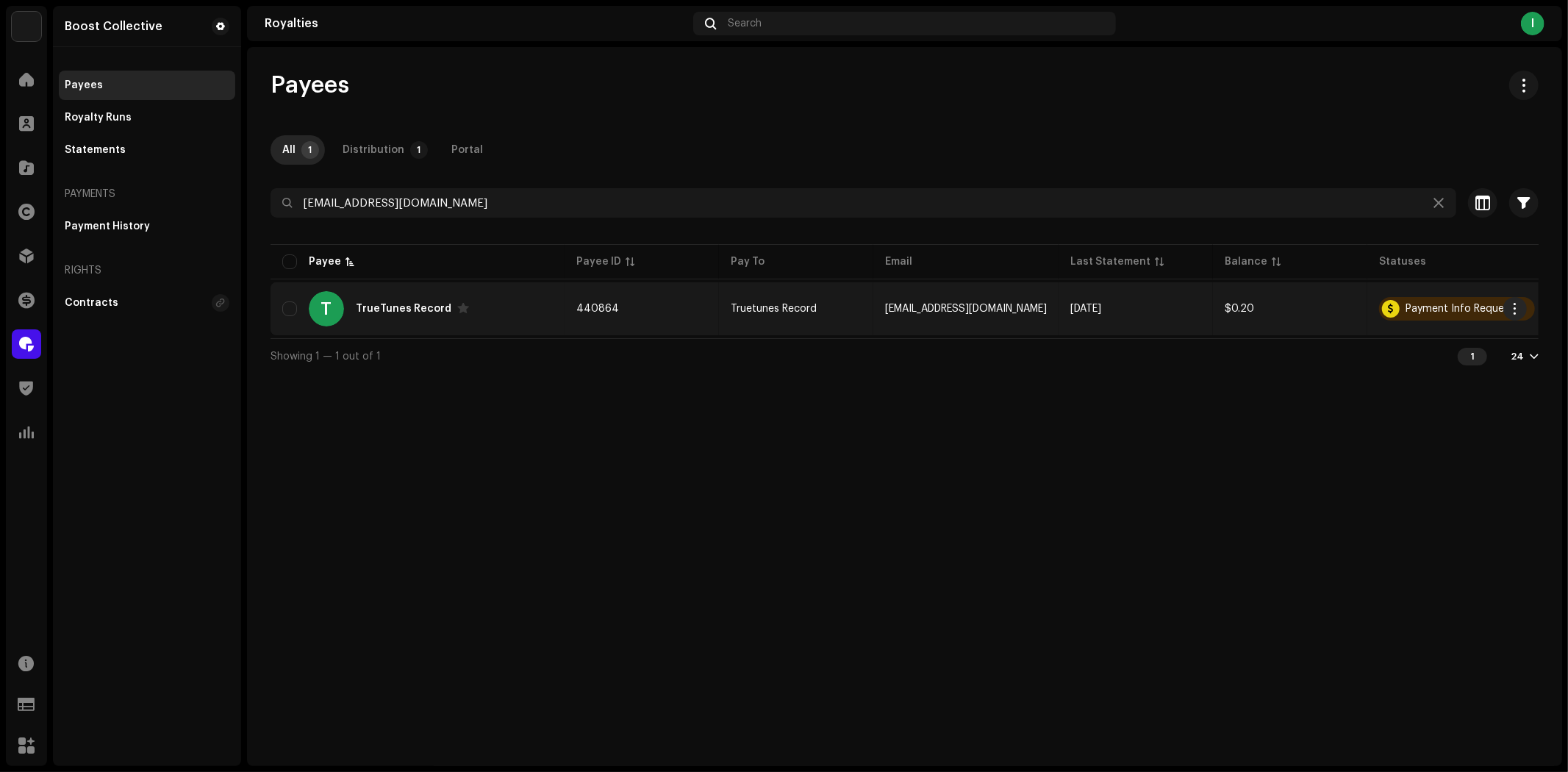
click at [547, 310] on div "T TrueTunes Record" at bounding box center [417, 309] width 271 height 35
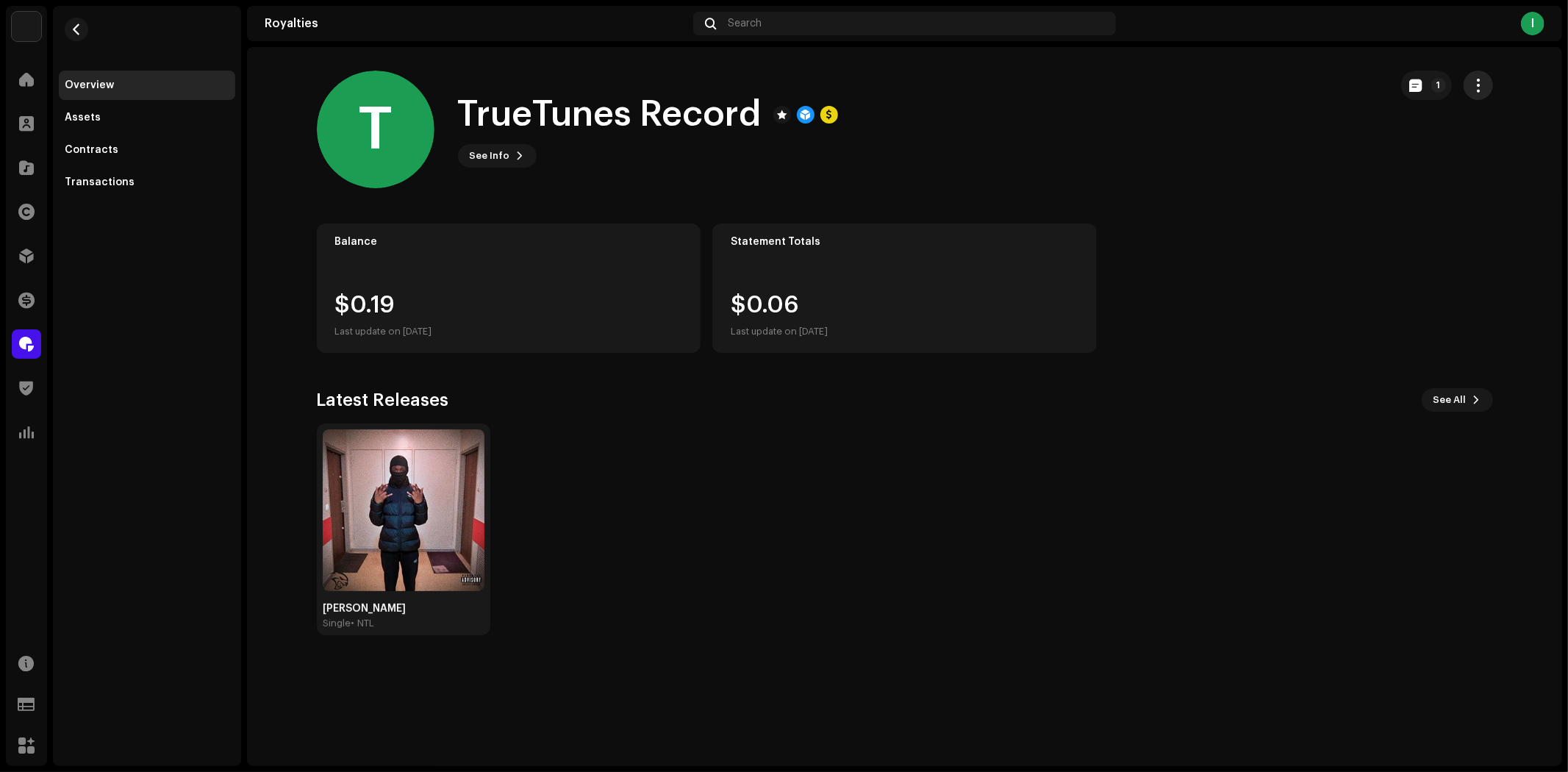
click at [1479, 85] on span "button" at bounding box center [1478, 85] width 14 height 11
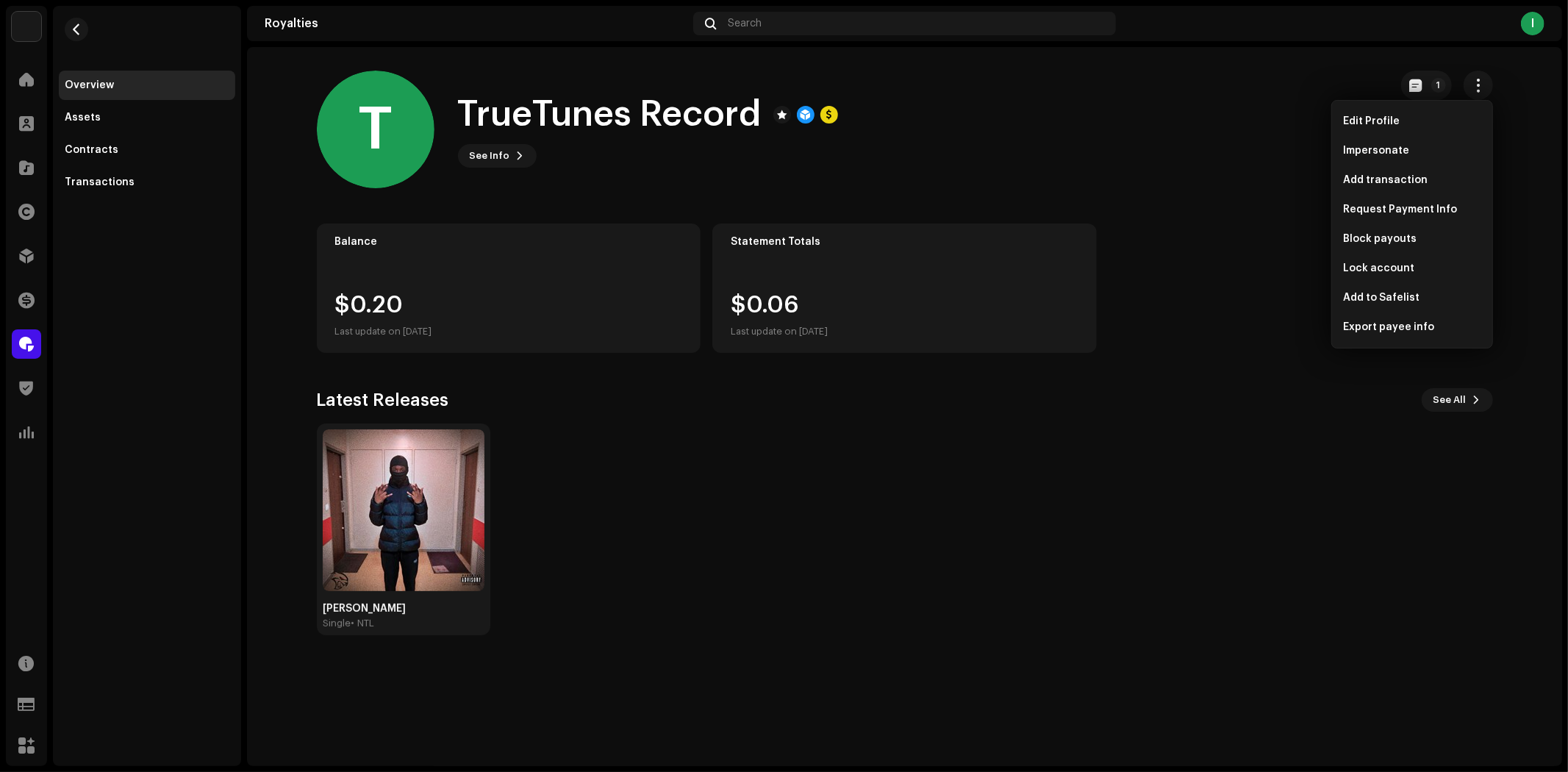
click at [1026, 169] on div "T TrueTunes Record See Info 1" at bounding box center [846, 129] width 1060 height 118
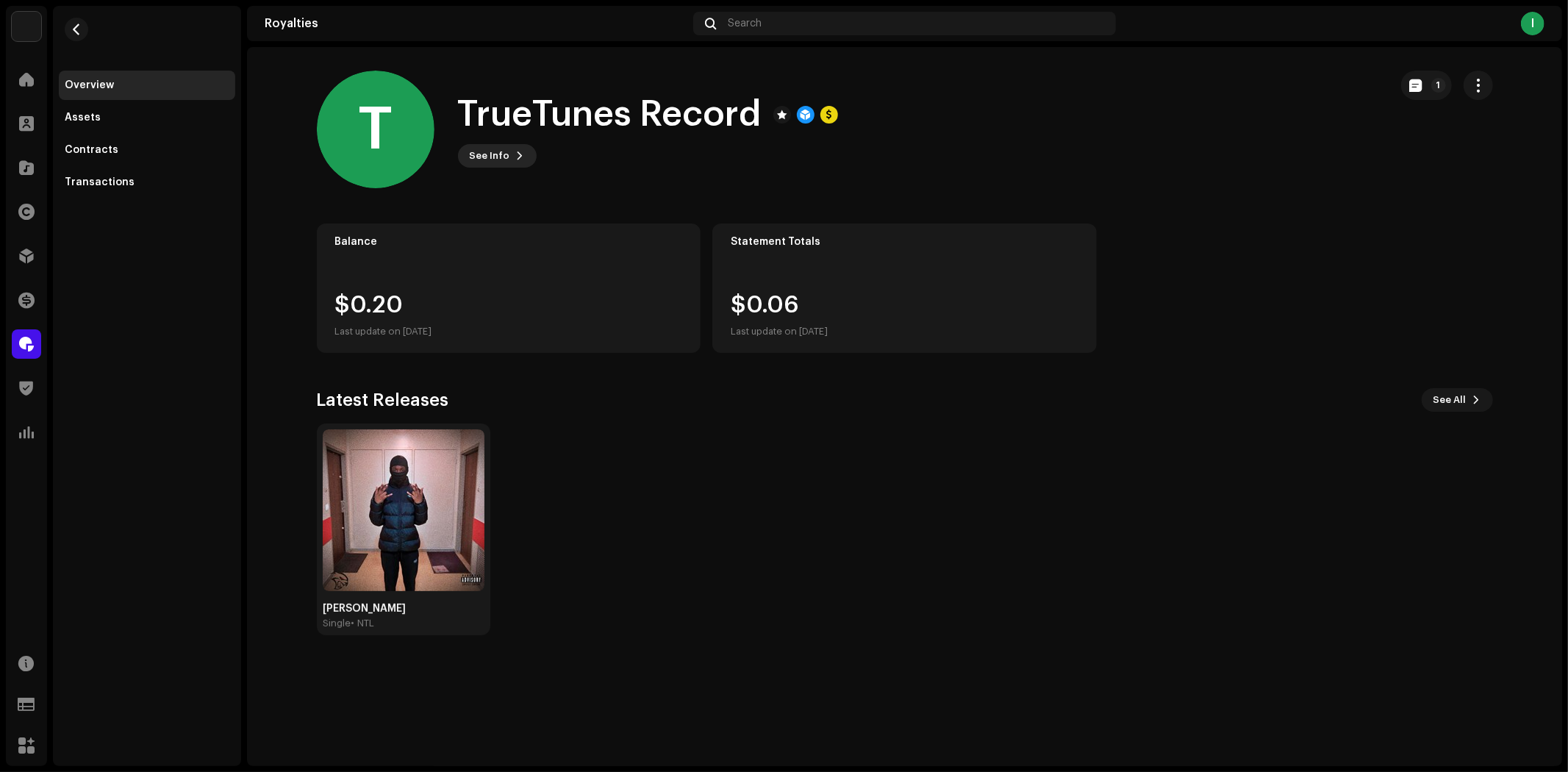
click at [489, 151] on span "See Info" at bounding box center [489, 156] width 41 height 29
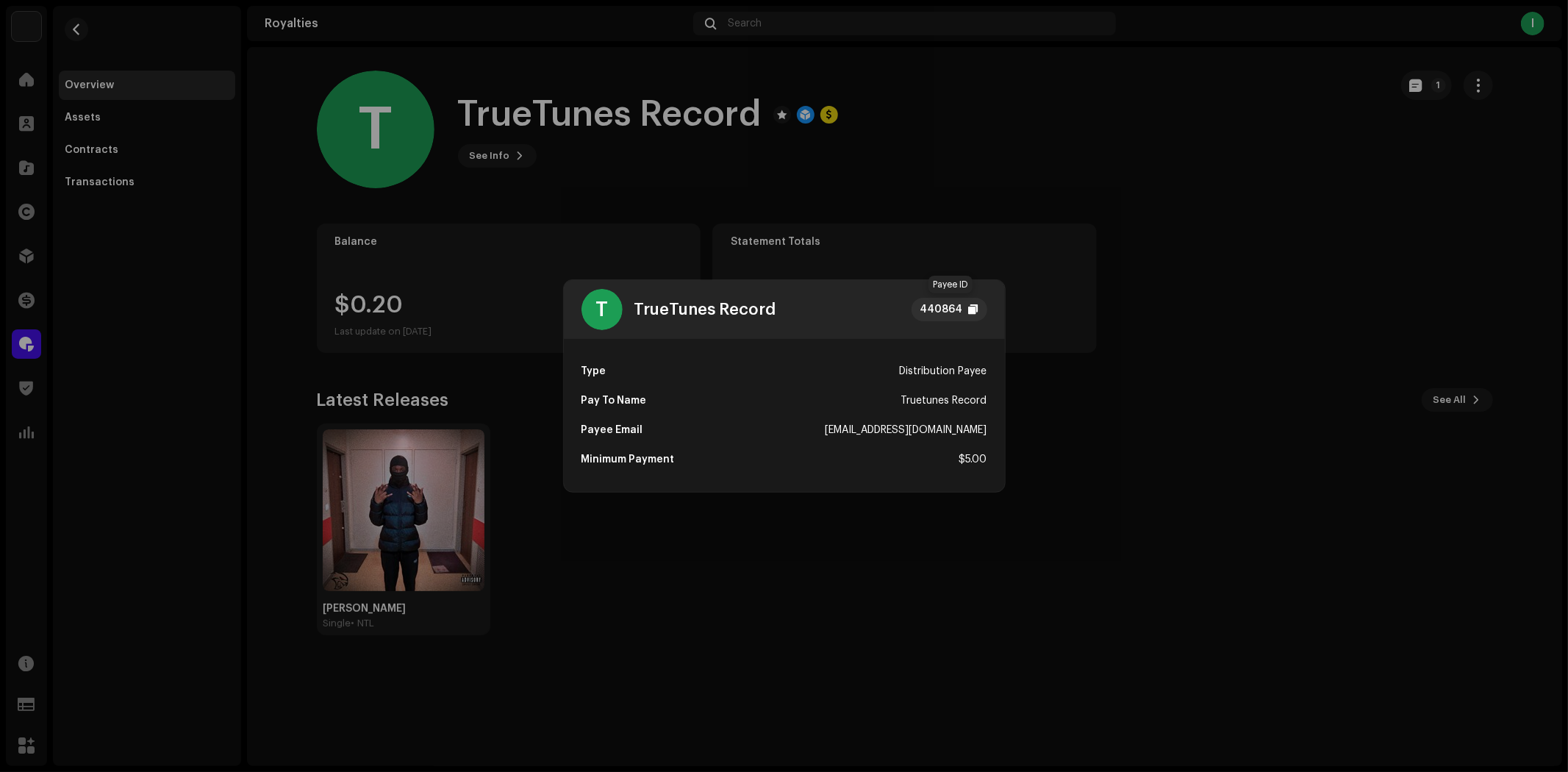
click at [972, 307] on div at bounding box center [973, 309] width 9 height 11
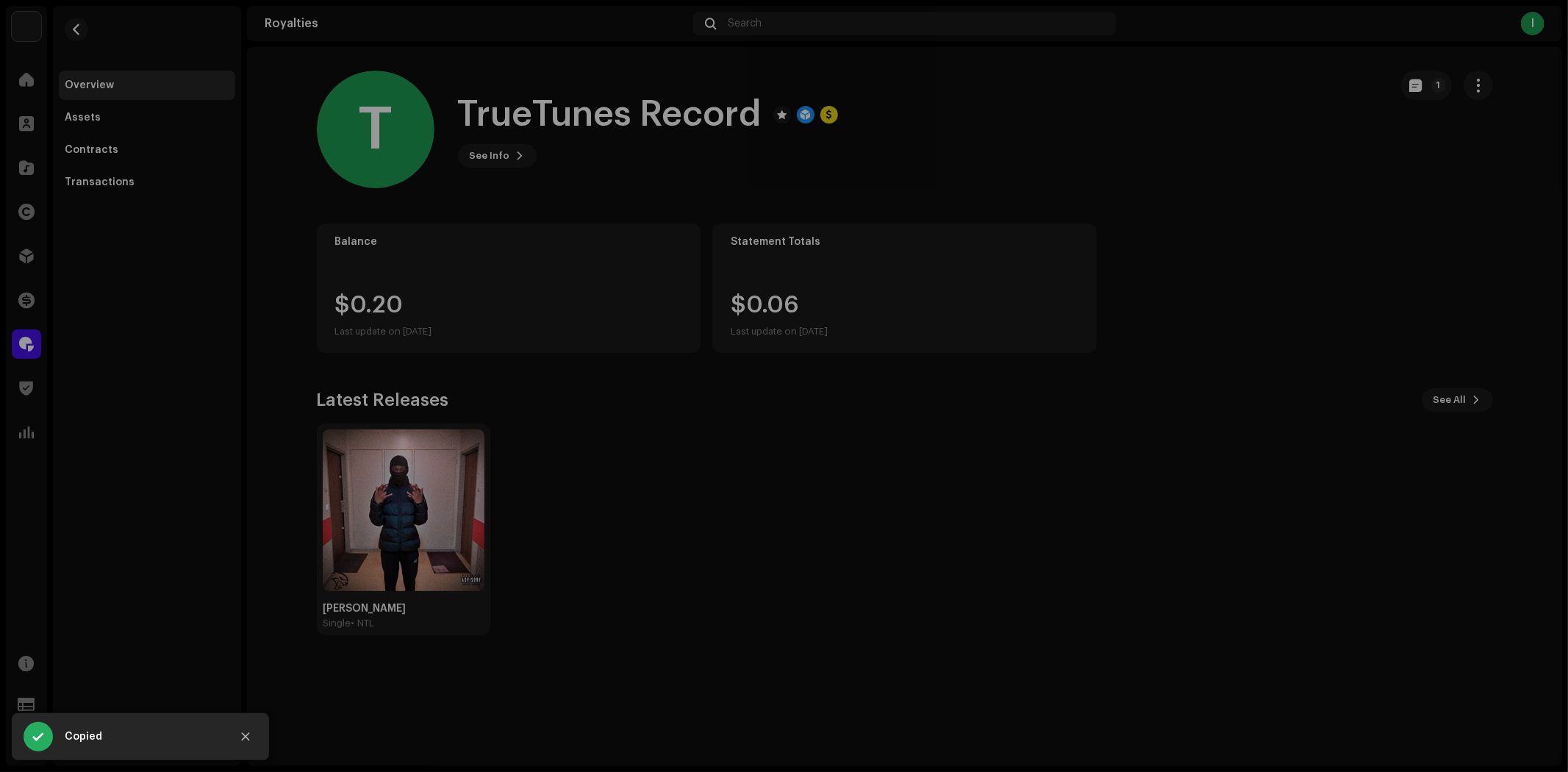
drag, startPoint x: 941, startPoint y: 144, endPoint x: 787, endPoint y: 112, distance: 157.3
click at [936, 143] on div "T TrueTunes Record 440864 Type Distribution Payee Pay To Name Truetunes Record …" at bounding box center [784, 386] width 1568 height 772
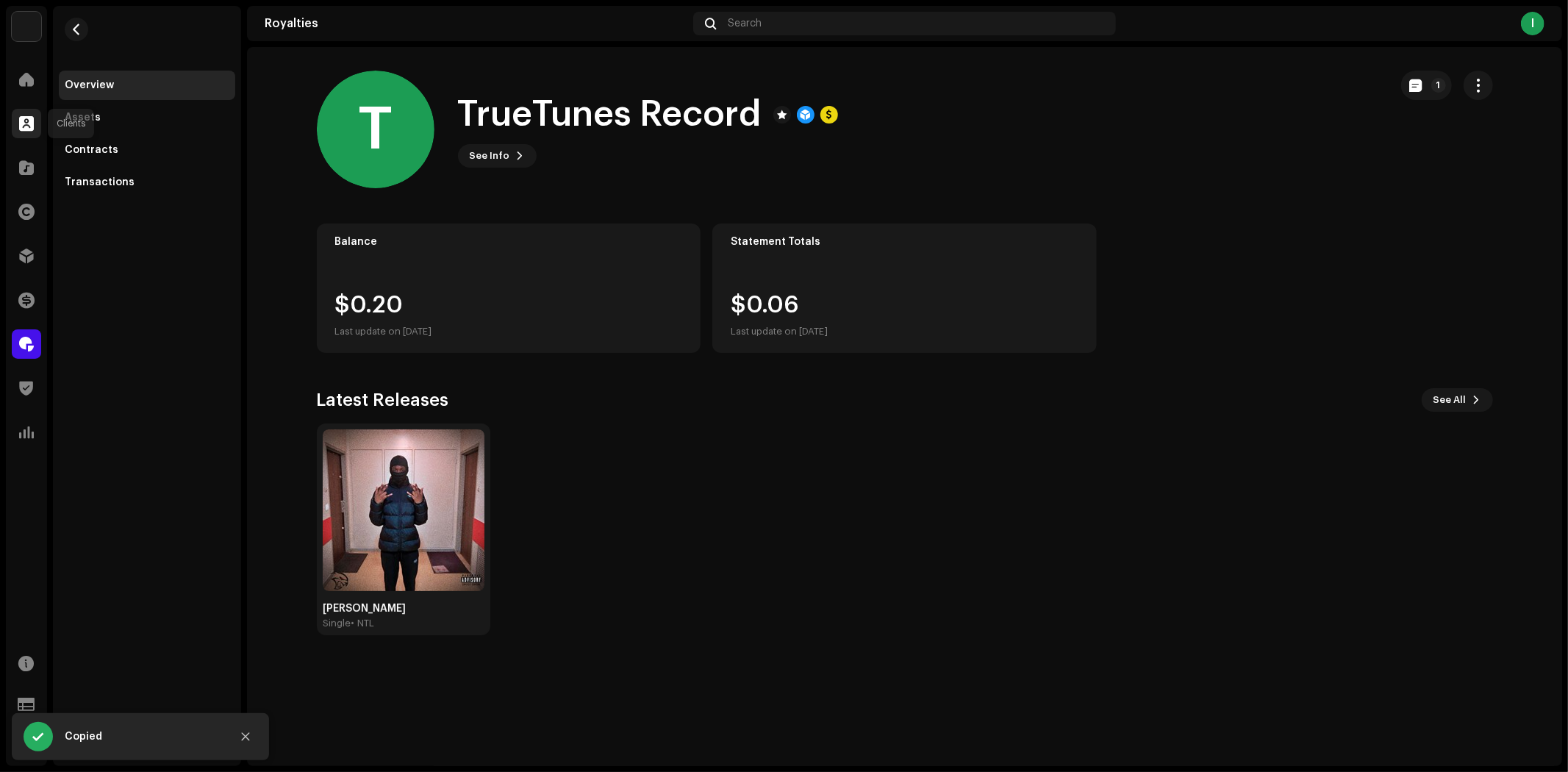
click at [12, 121] on div at bounding box center [26, 123] width 29 height 29
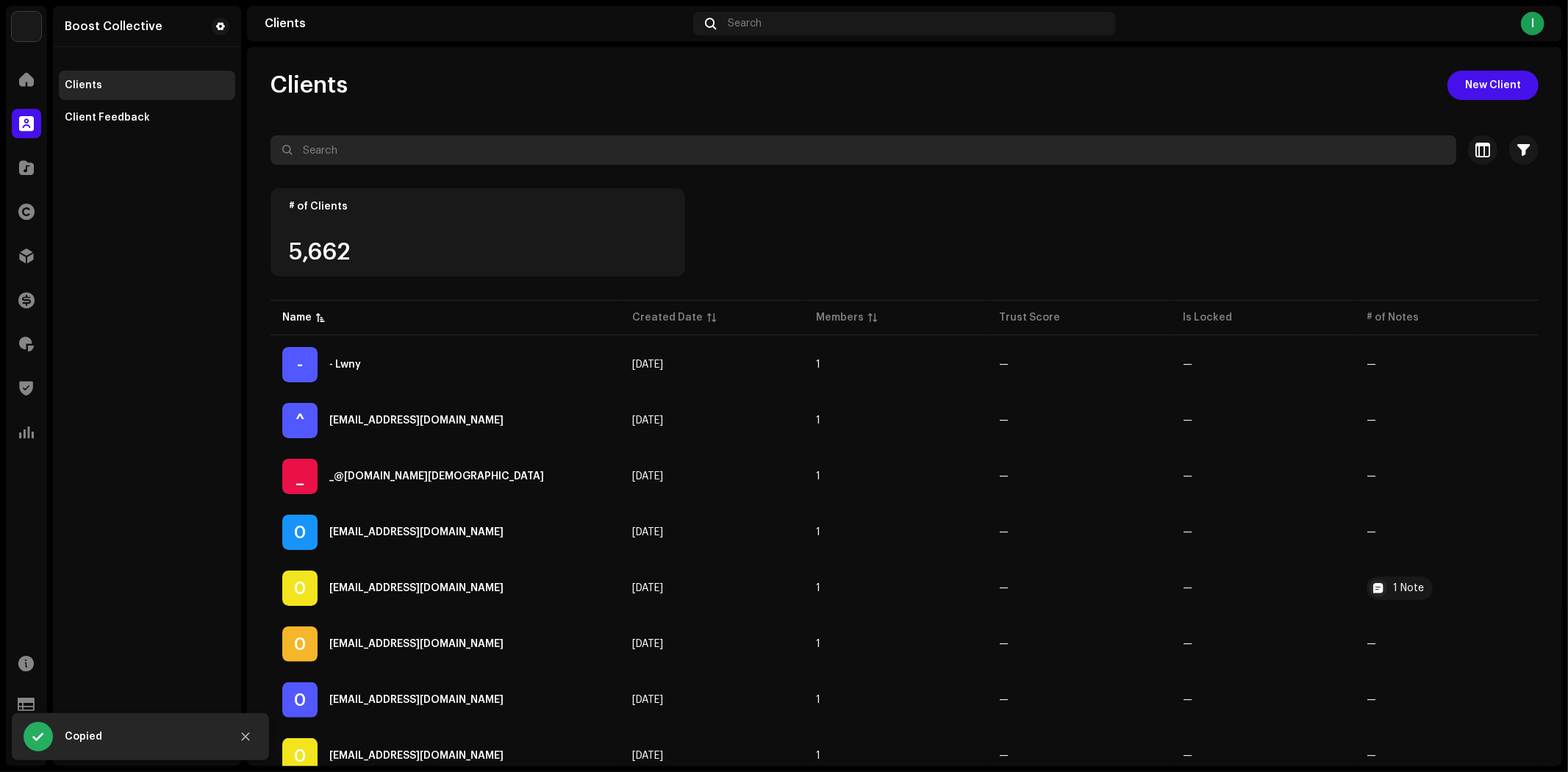
click at [391, 141] on input "text" at bounding box center [863, 150] width 1186 height 29
paste input "440864"
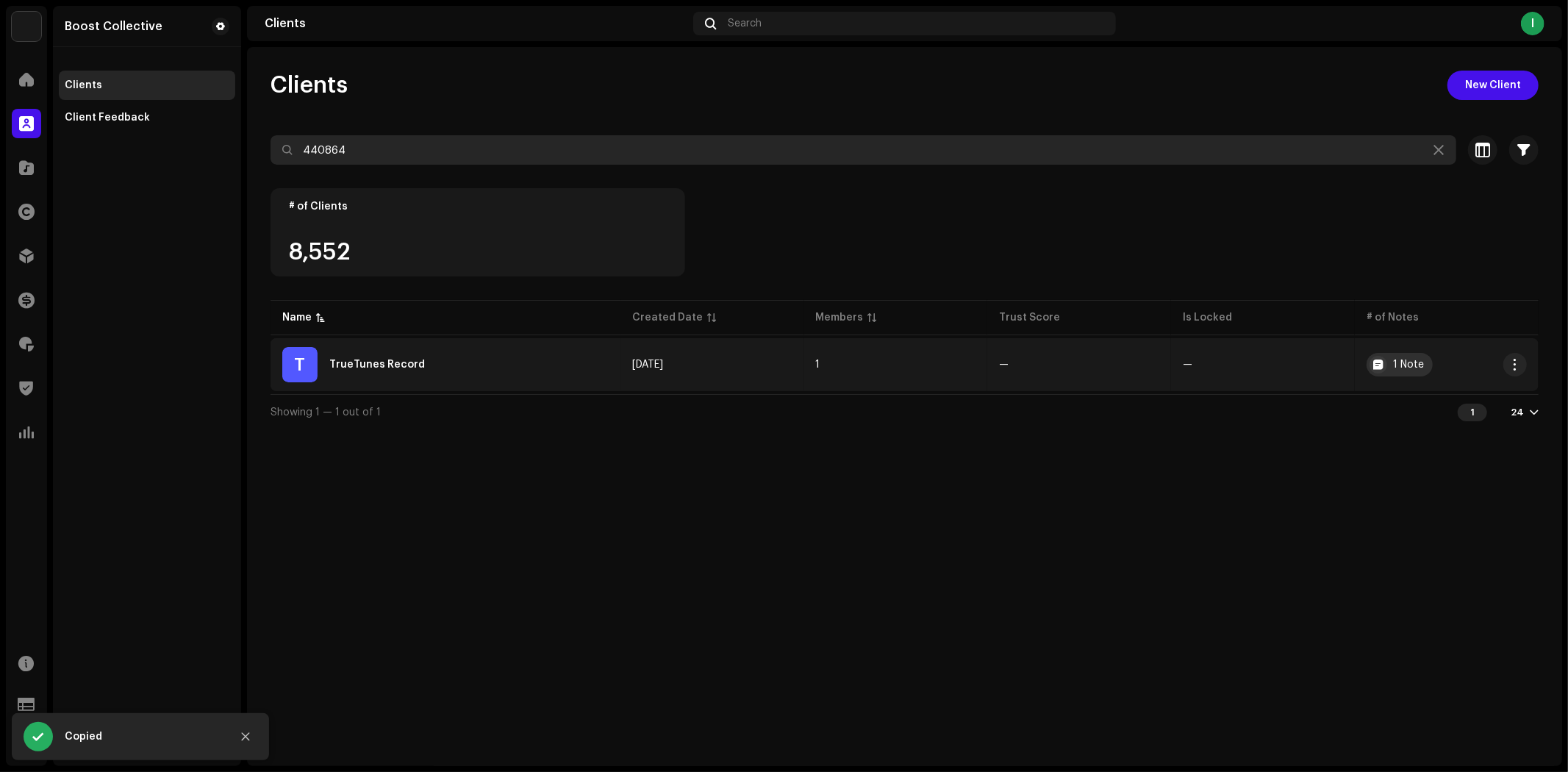
type input "440864"
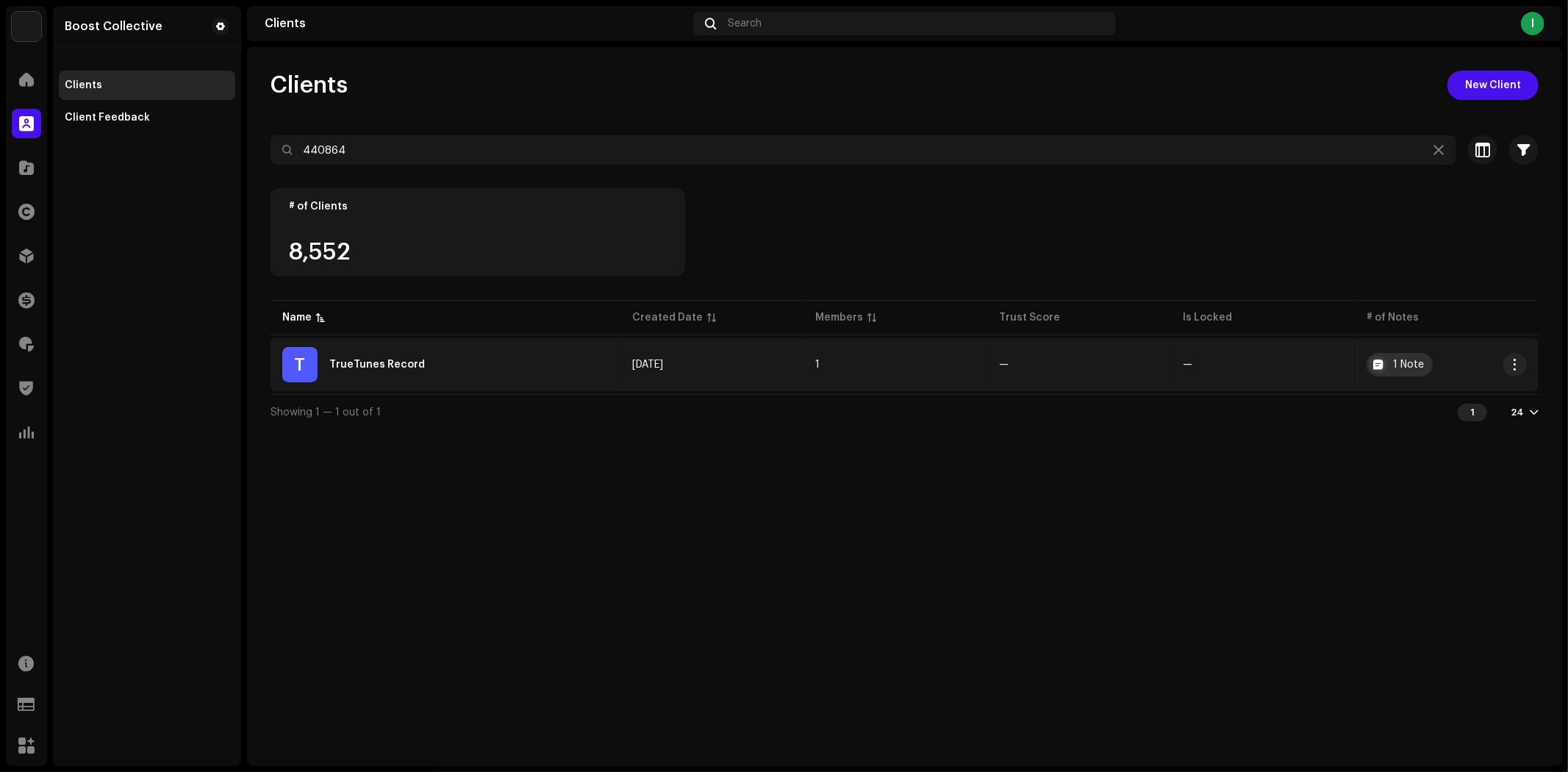
click at [1393, 368] on div "1 Note" at bounding box center [1408, 364] width 31 height 10
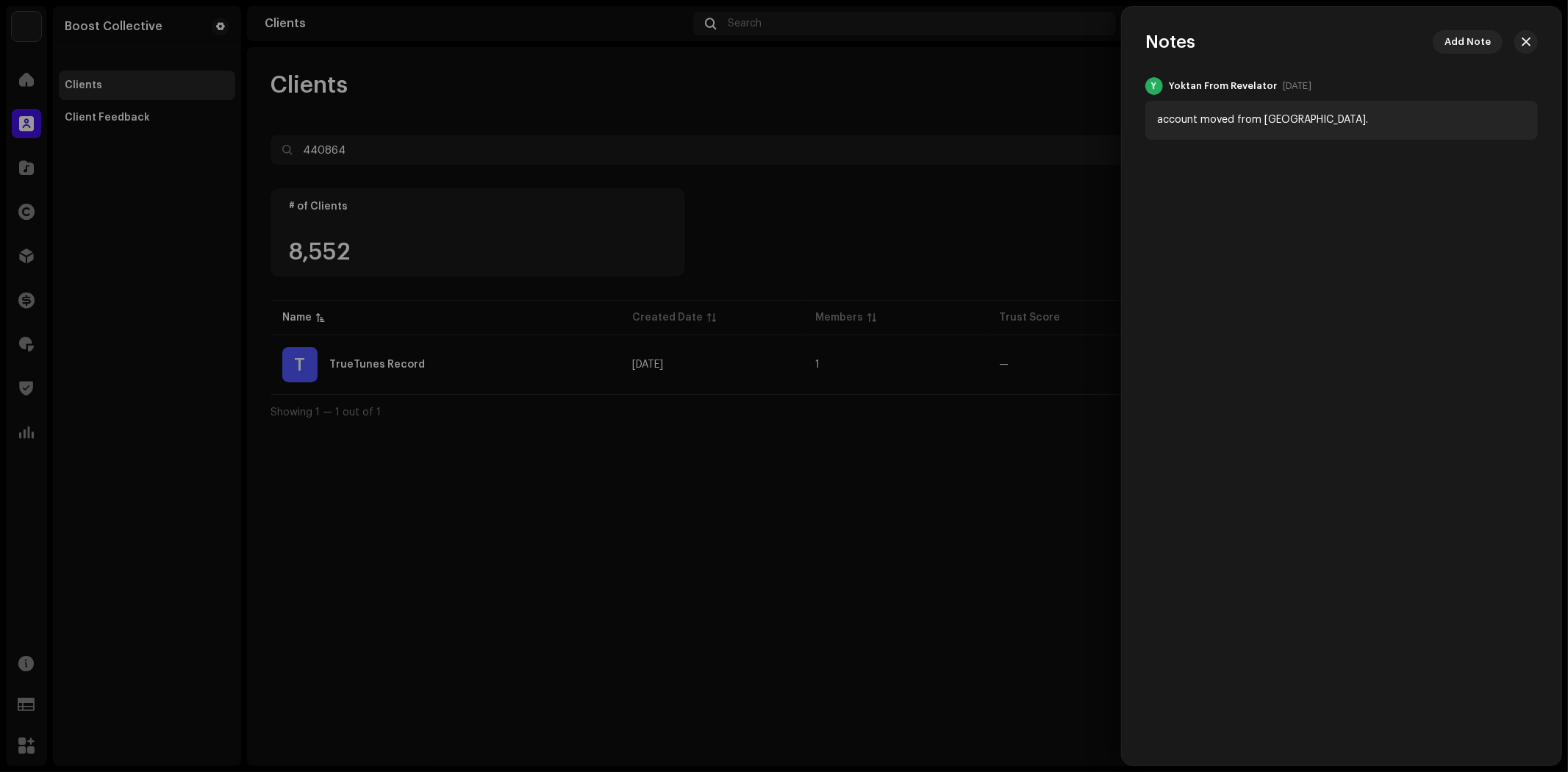
click at [924, 507] on div at bounding box center [784, 386] width 1568 height 772
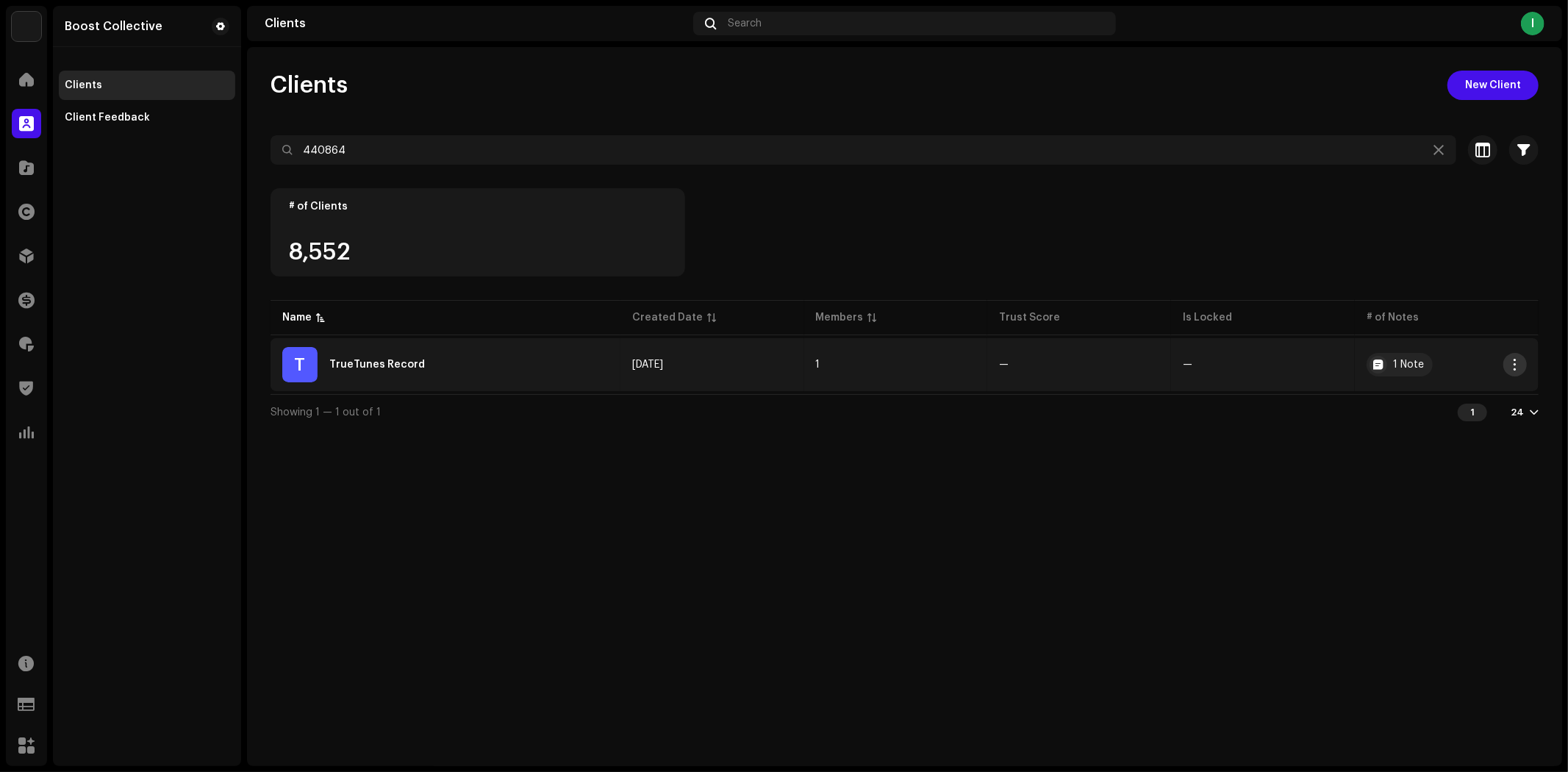
click at [1510, 365] on span "button" at bounding box center [1515, 364] width 11 height 11
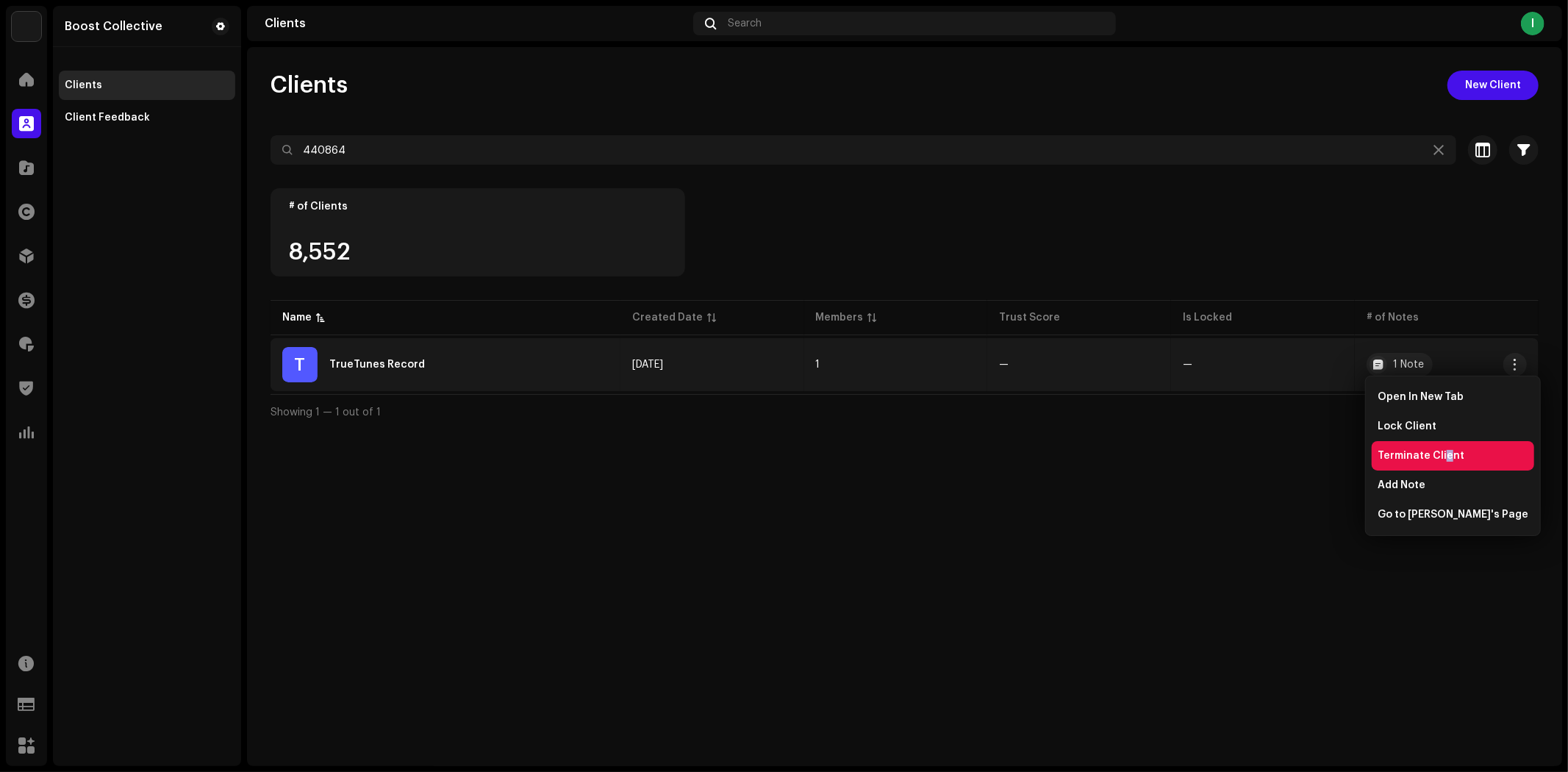
click at [1444, 452] on span "Terminate Client" at bounding box center [1420, 455] width 86 height 11
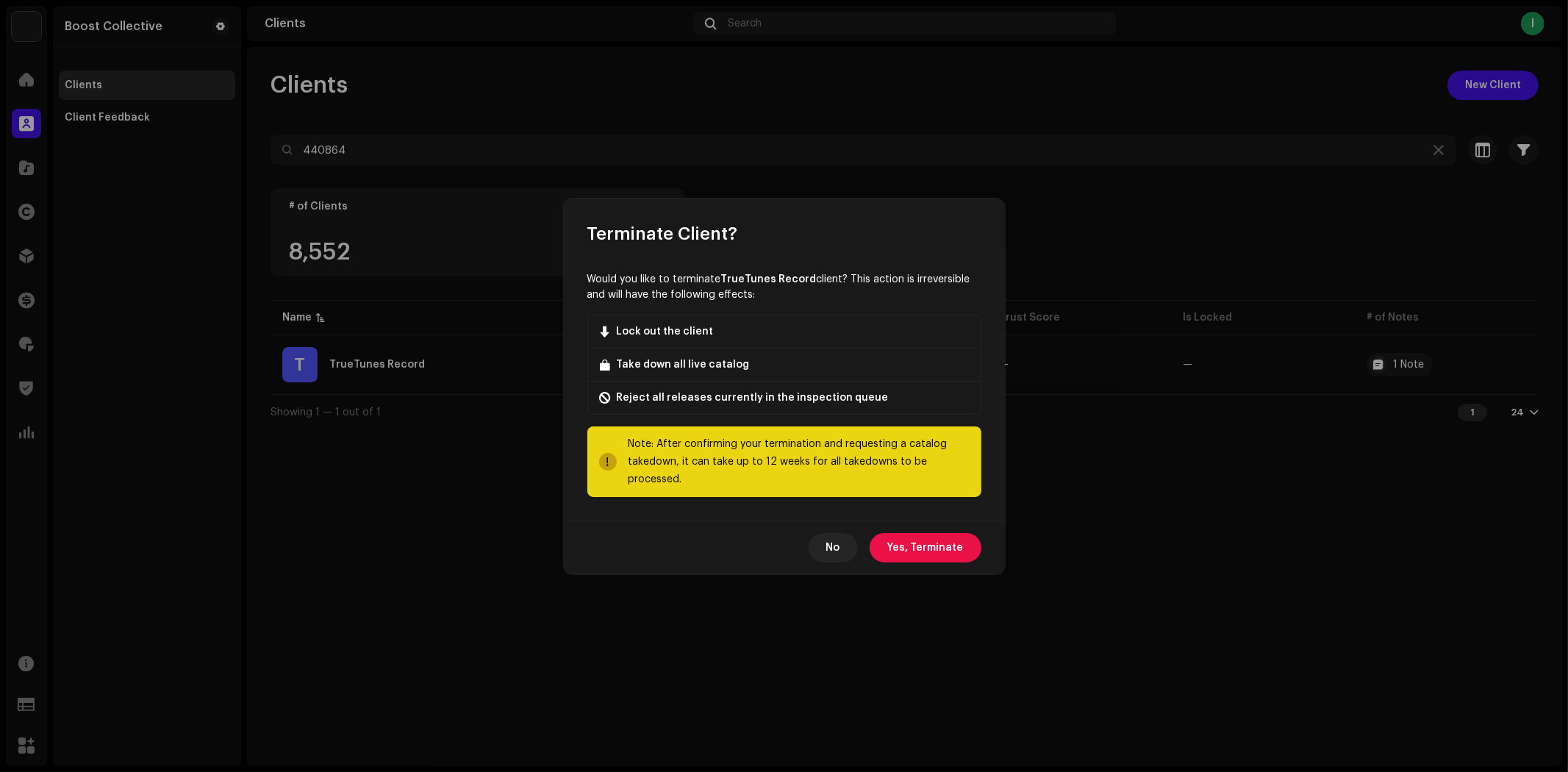
click at [929, 543] on span "Yes, Terminate" at bounding box center [926, 547] width 76 height 29
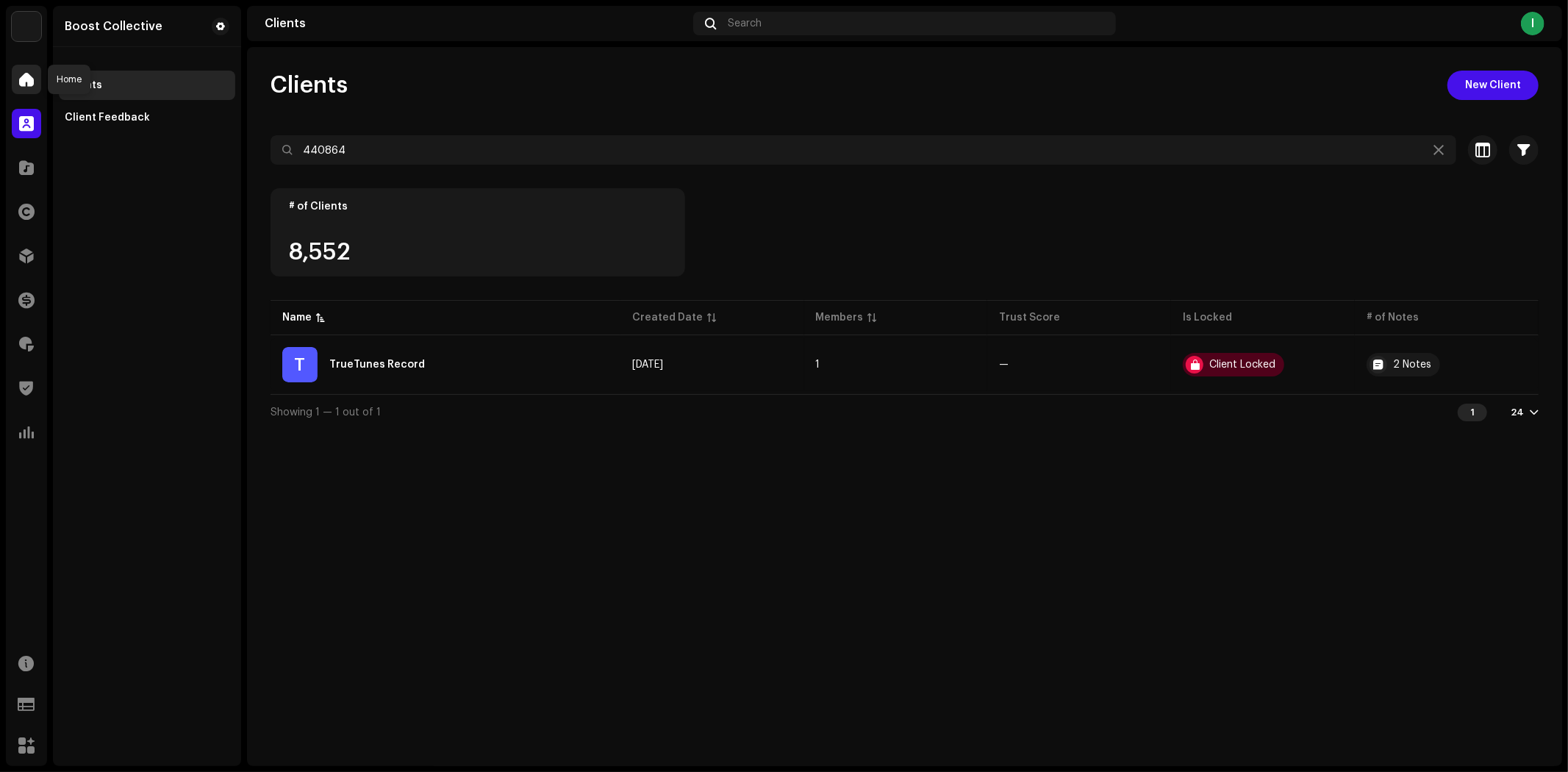
click at [23, 83] on span at bounding box center [26, 79] width 15 height 11
